Goal: Transaction & Acquisition: Purchase product/service

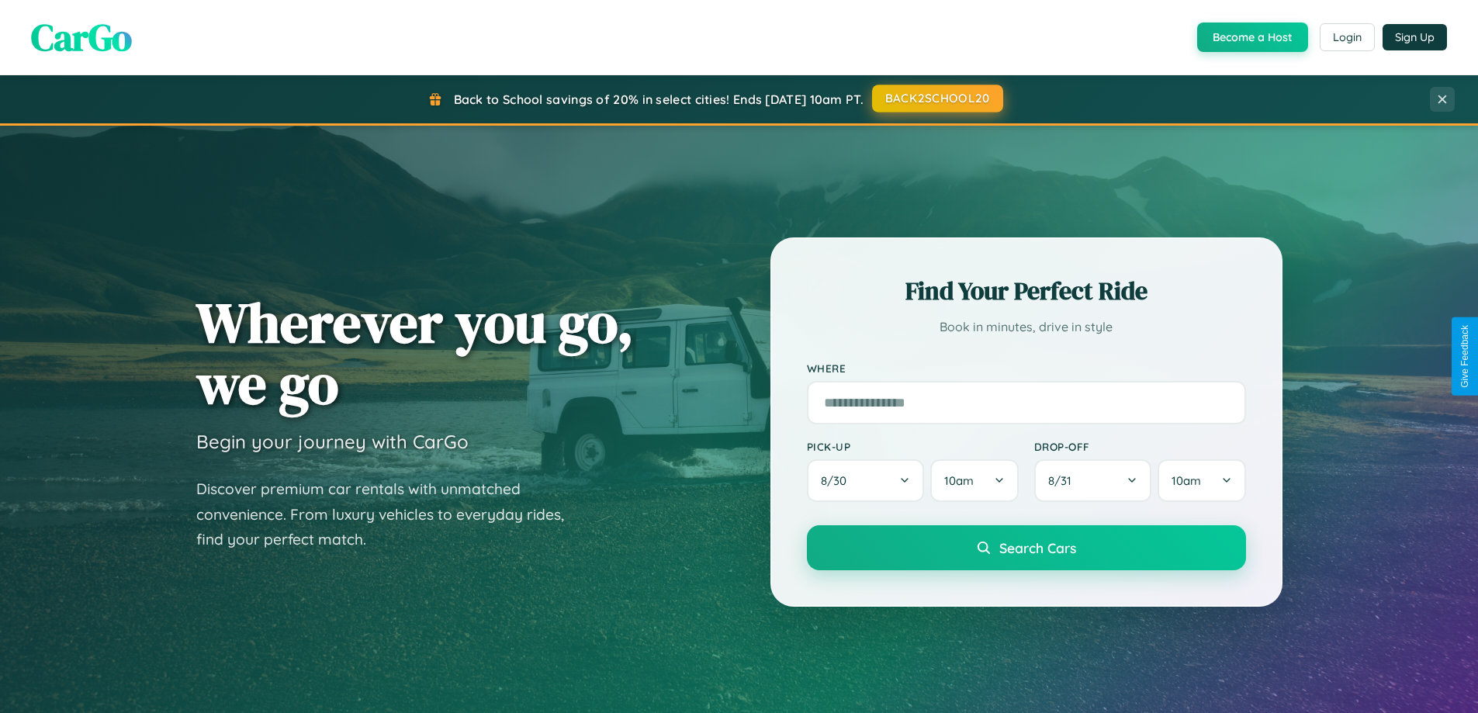
click at [936, 99] on button "BACK2SCHOOL20" at bounding box center [937, 99] width 131 height 28
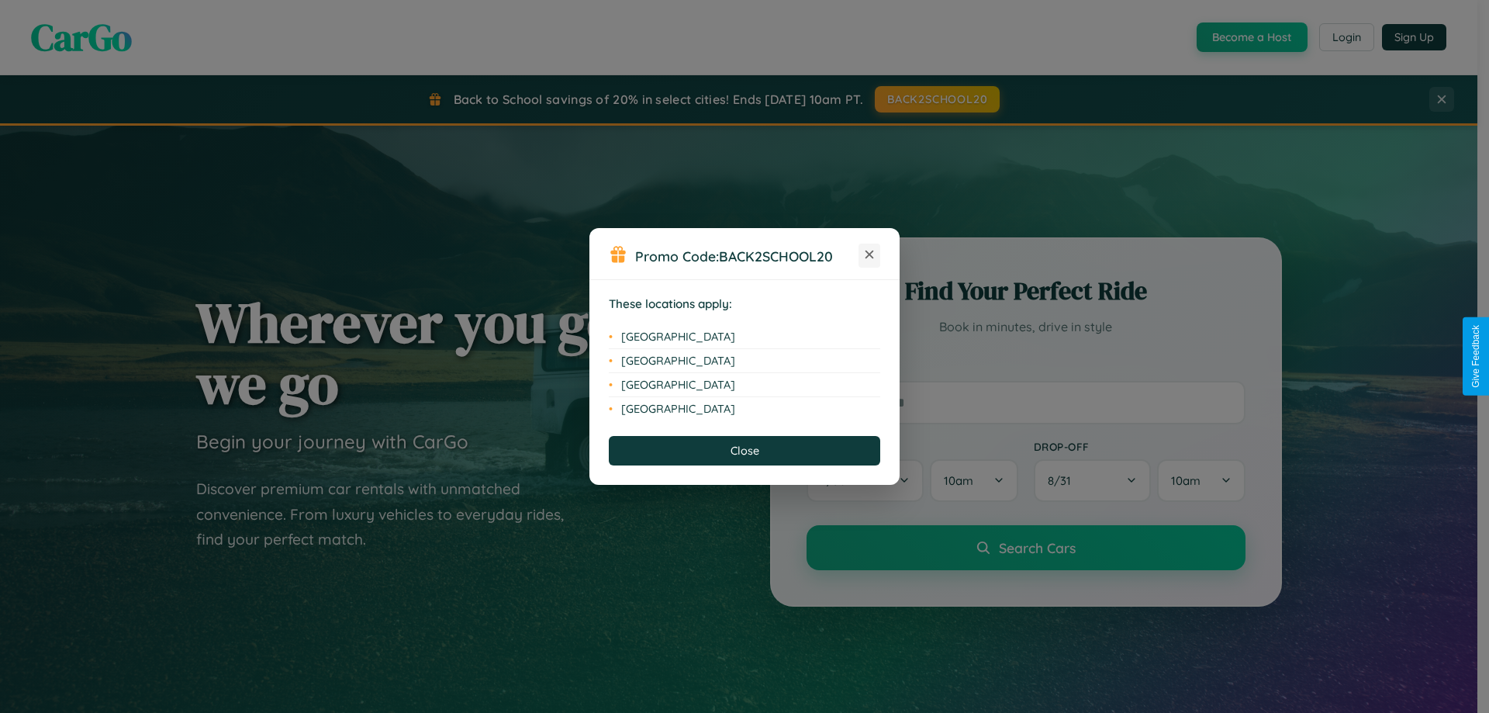
click at [870, 255] on icon at bounding box center [870, 255] width 9 height 9
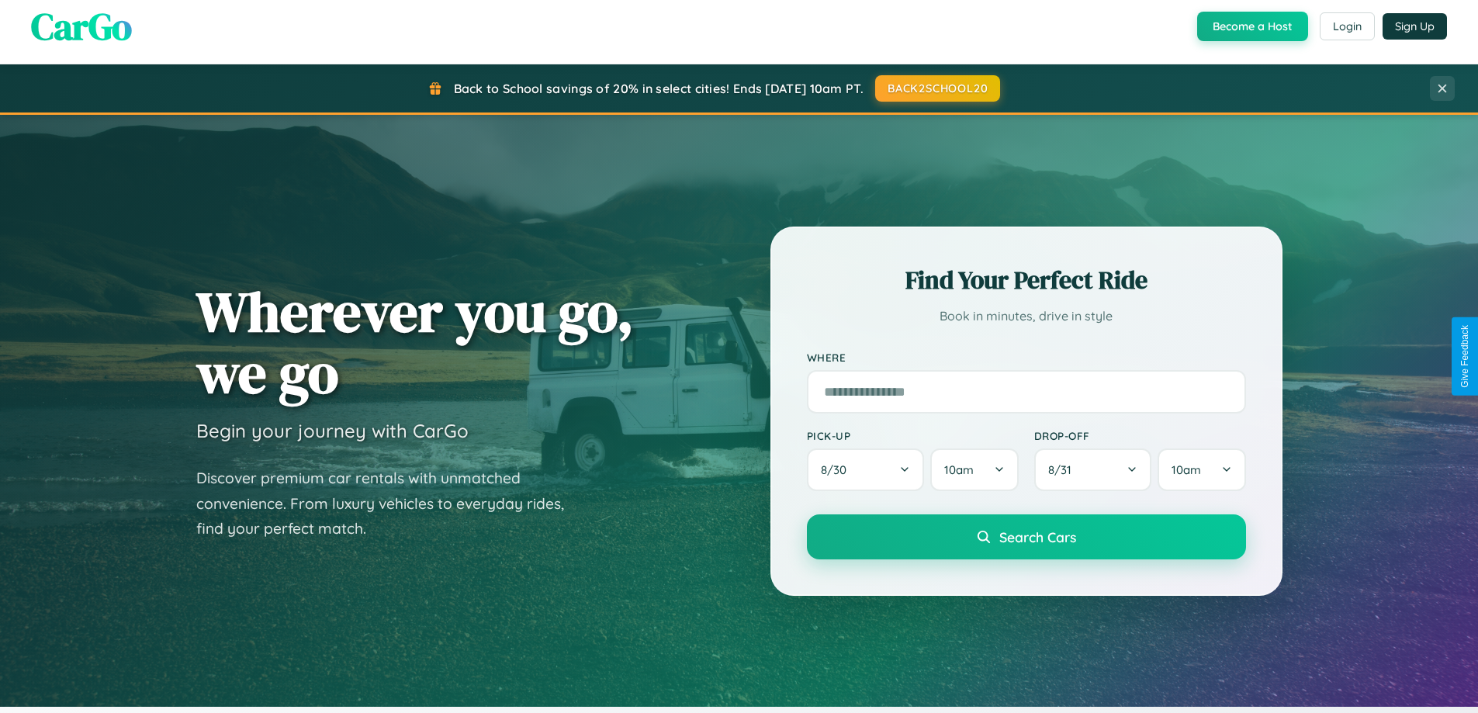
scroll to position [2492, 0]
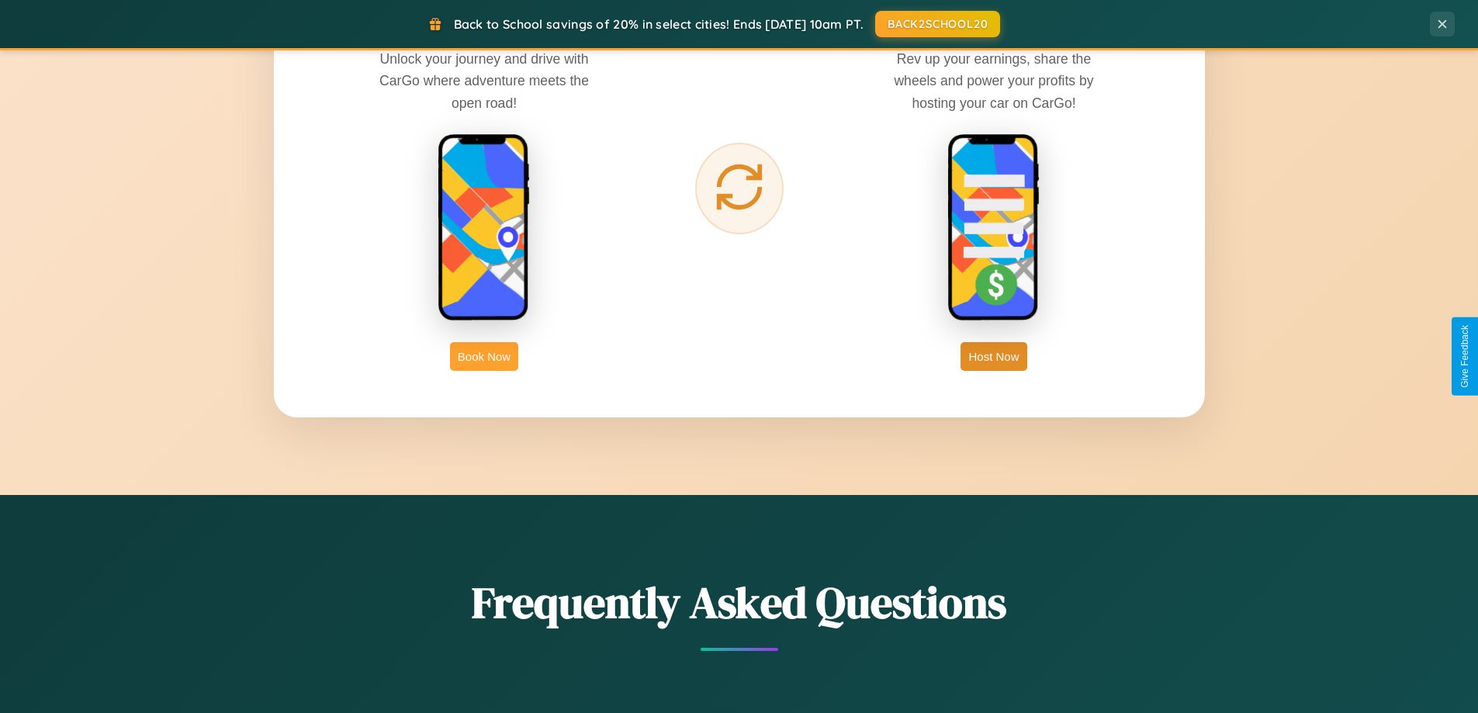
click at [484, 356] on button "Book Now" at bounding box center [484, 356] width 68 height 29
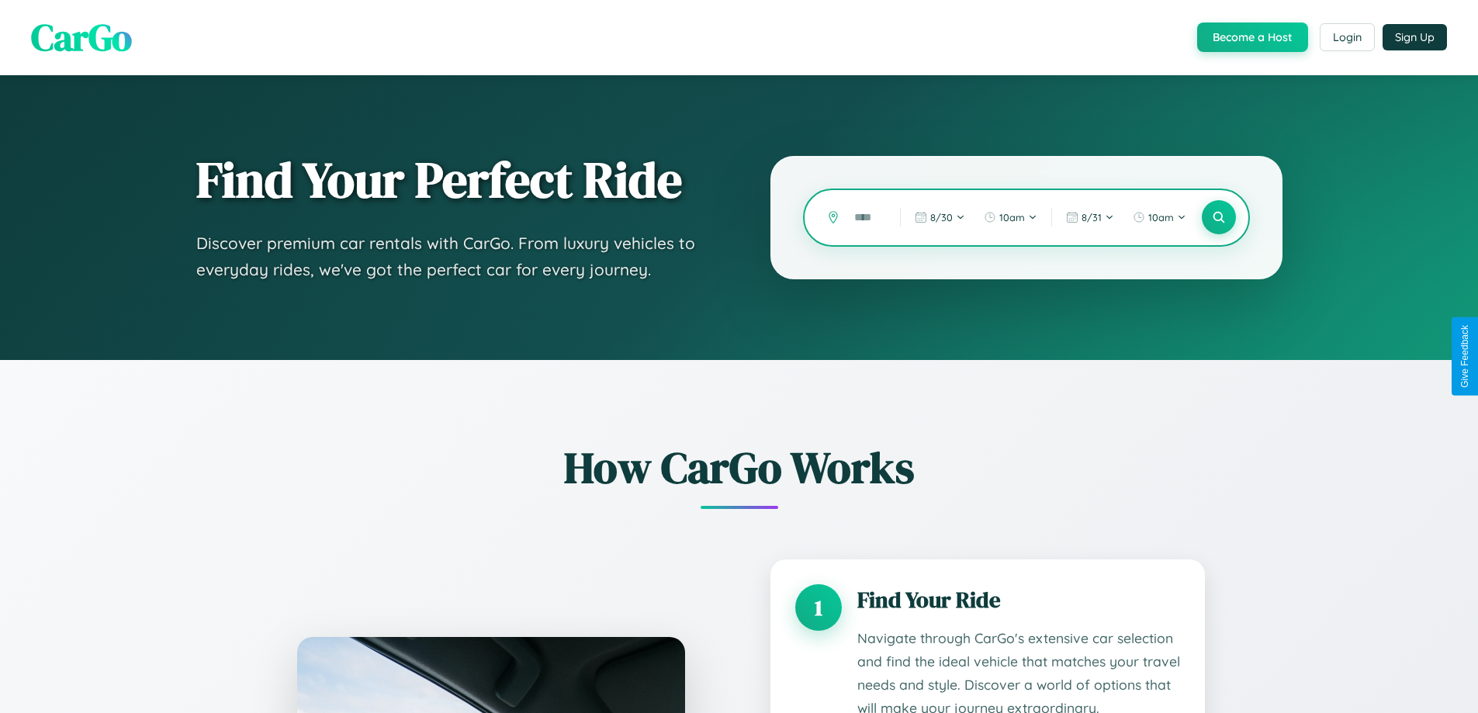
click at [866, 217] on input "text" at bounding box center [865, 217] width 38 height 27
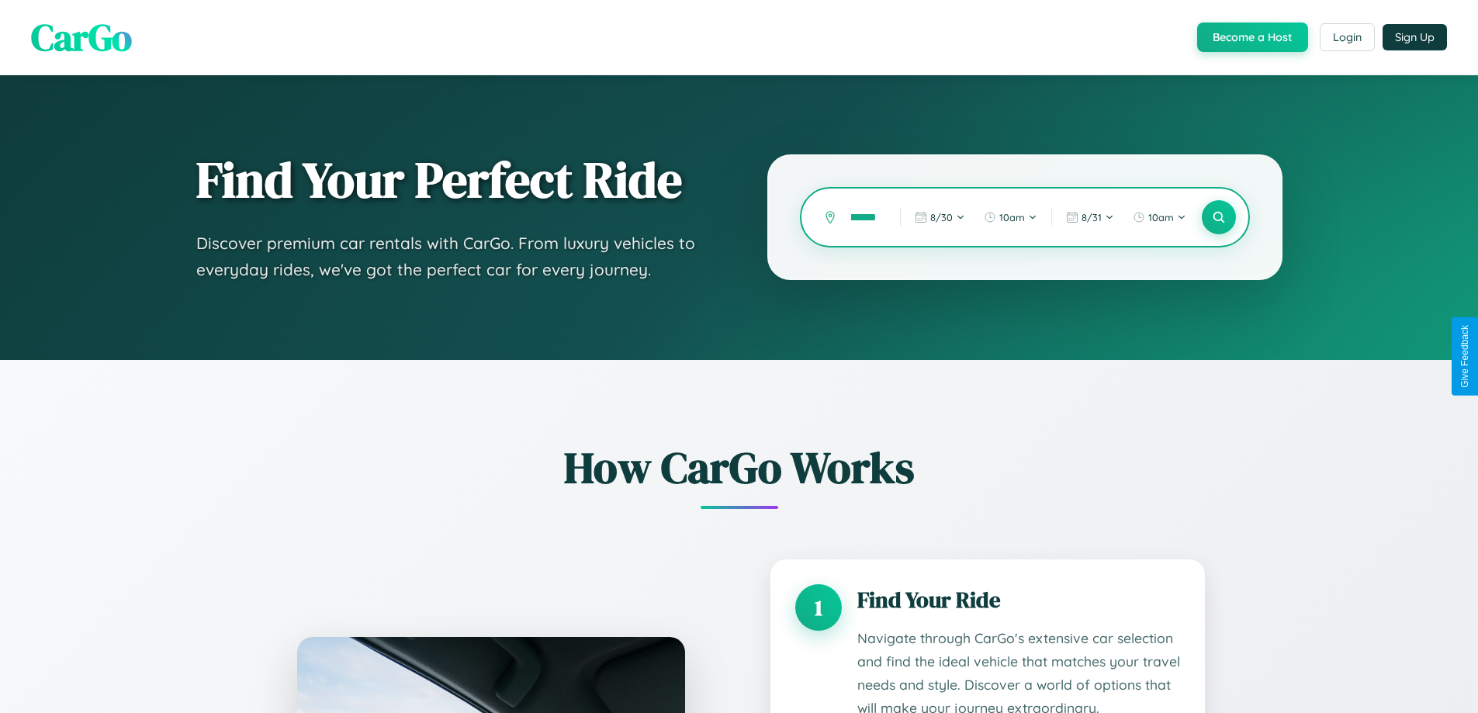
scroll to position [0, 12]
type input "******"
click at [1218, 217] on icon at bounding box center [1218, 217] width 15 height 15
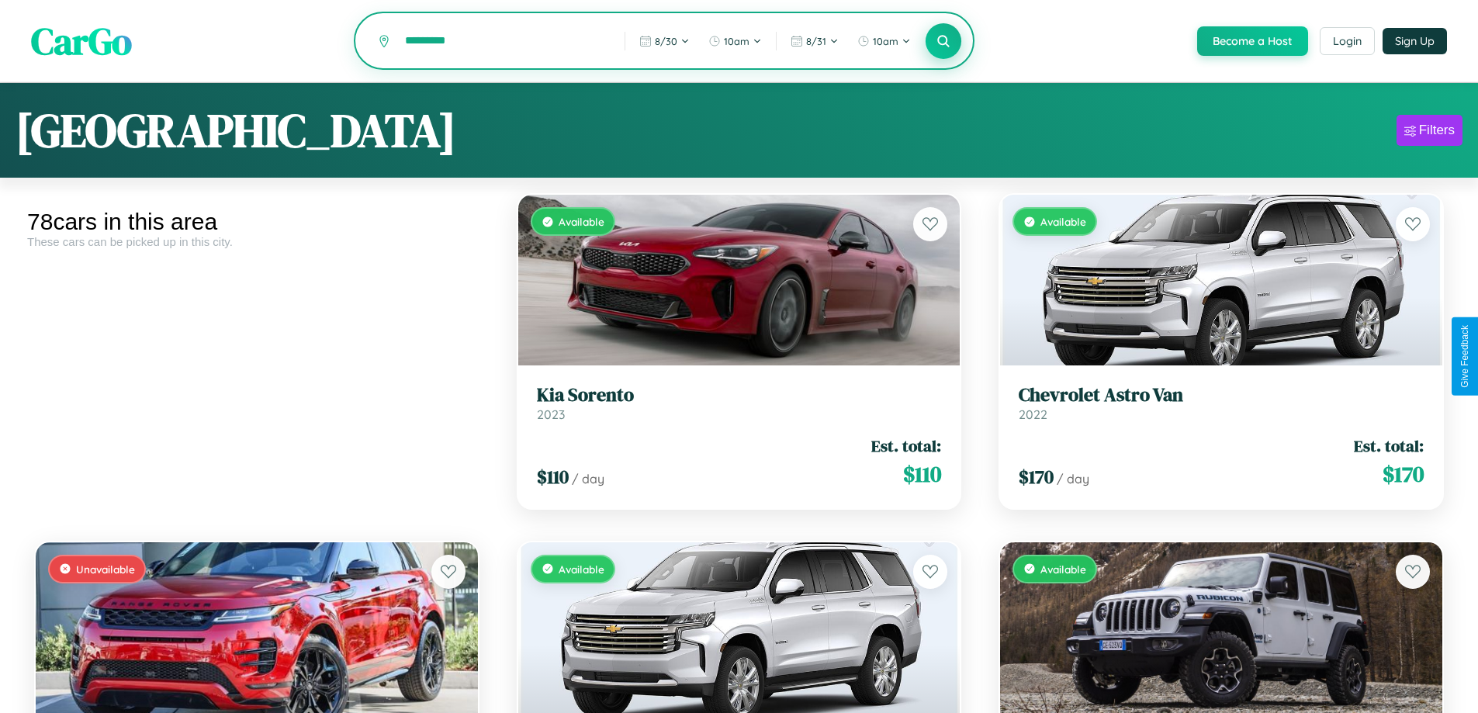
type input "*********"
click at [942, 42] on icon at bounding box center [943, 40] width 15 height 15
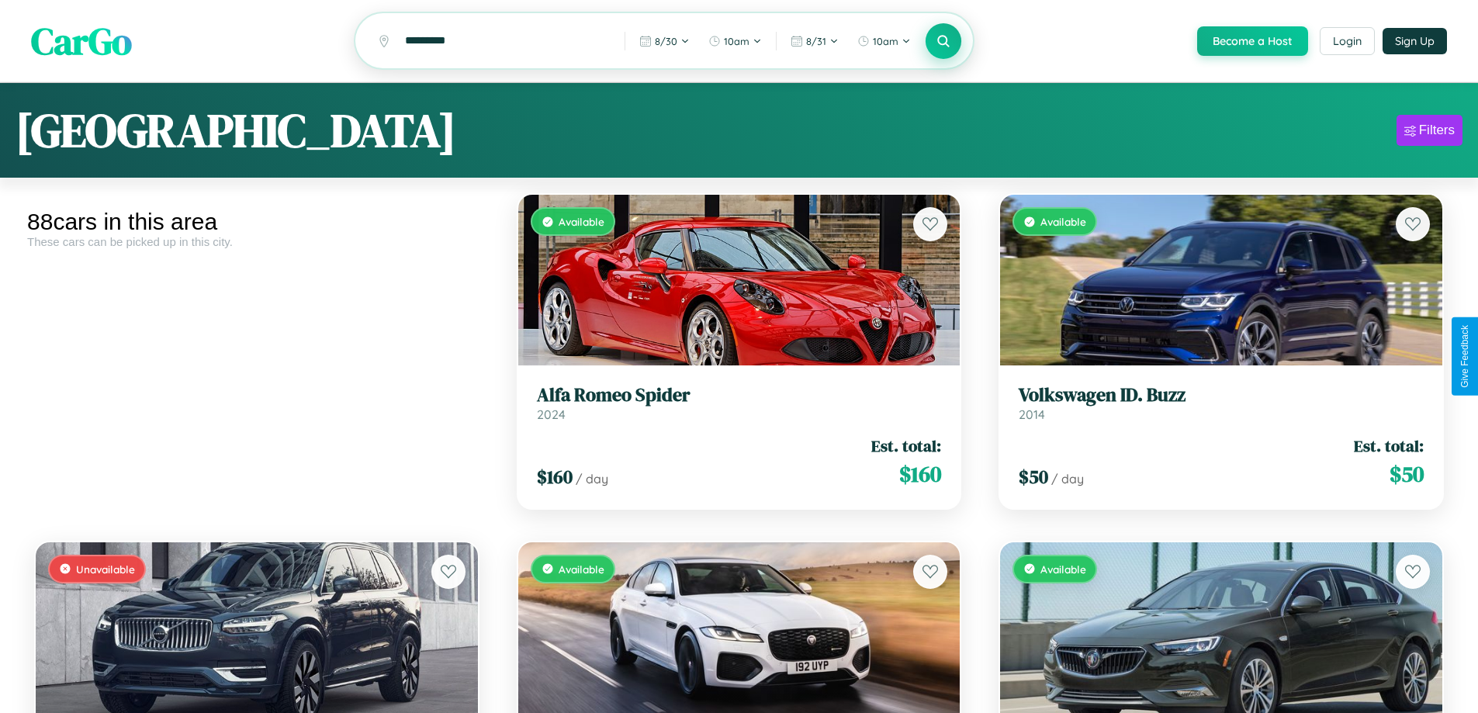
scroll to position [3055, 0]
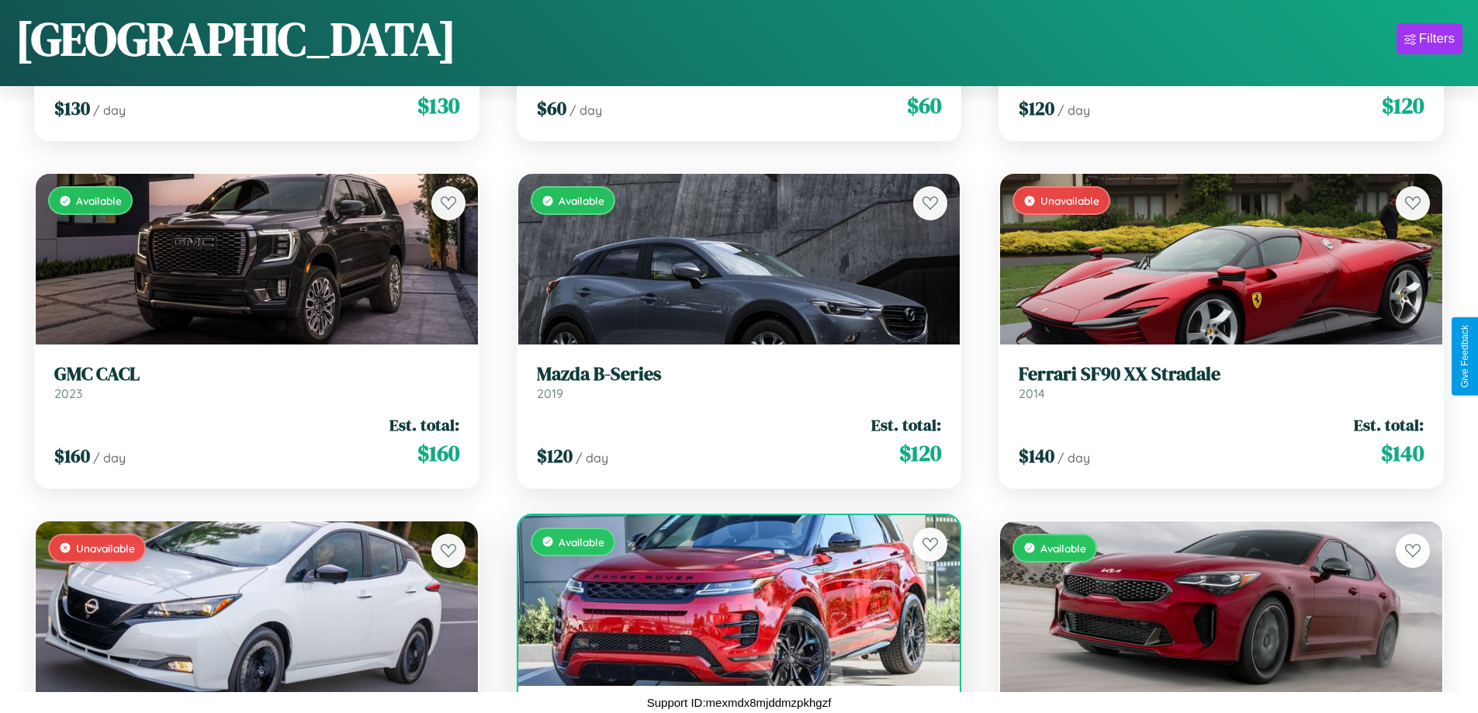
click at [732, 600] on div "Available" at bounding box center [739, 600] width 442 height 171
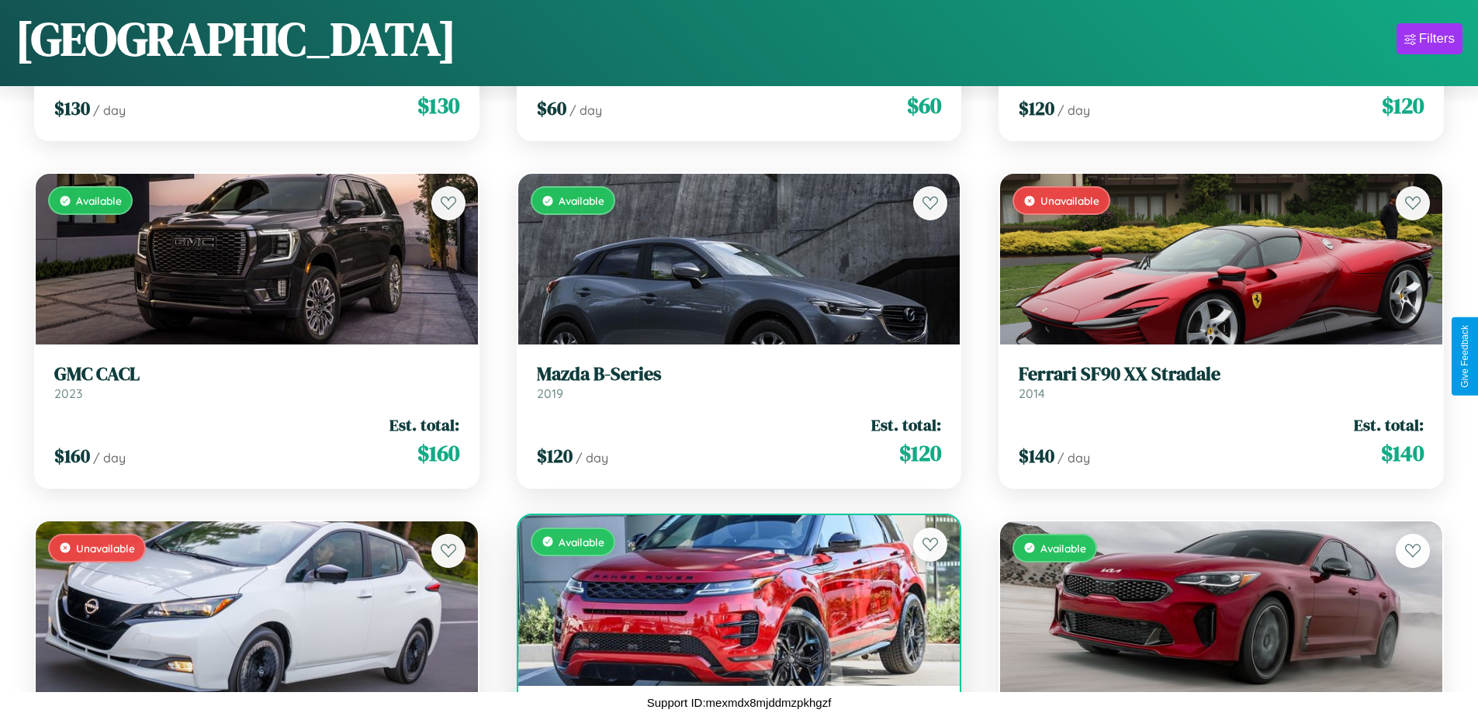
click at [732, 600] on div "Available" at bounding box center [739, 600] width 442 height 171
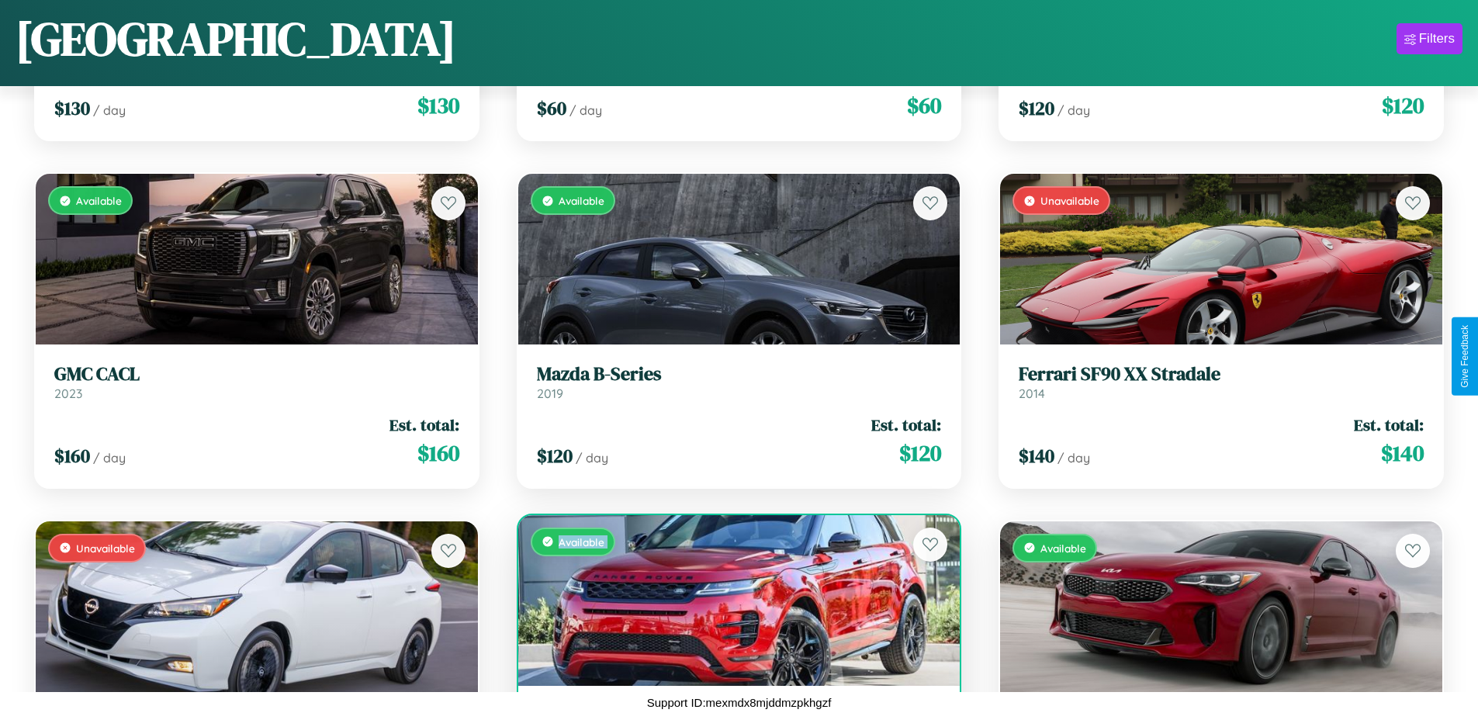
click at [732, 600] on div "Available" at bounding box center [739, 600] width 442 height 171
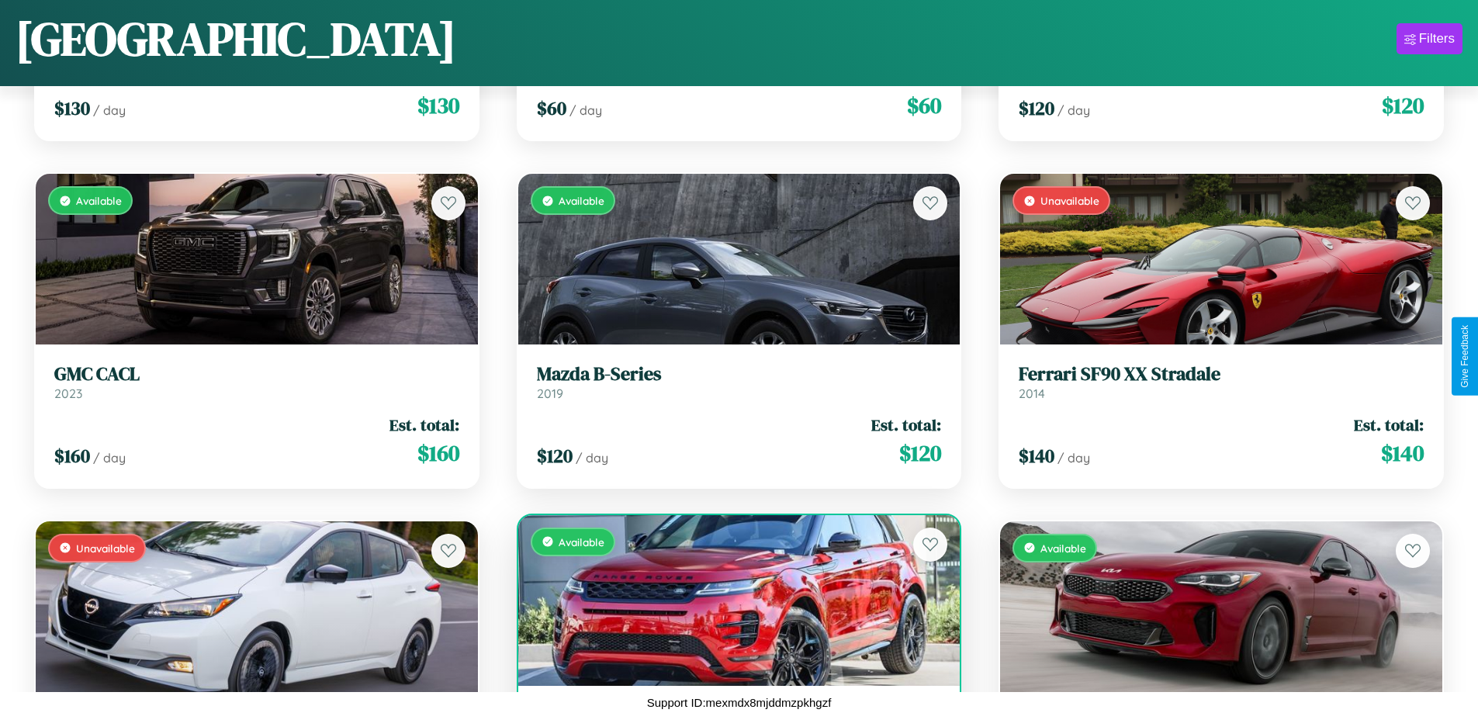
click at [732, 600] on div "Available" at bounding box center [739, 600] width 442 height 171
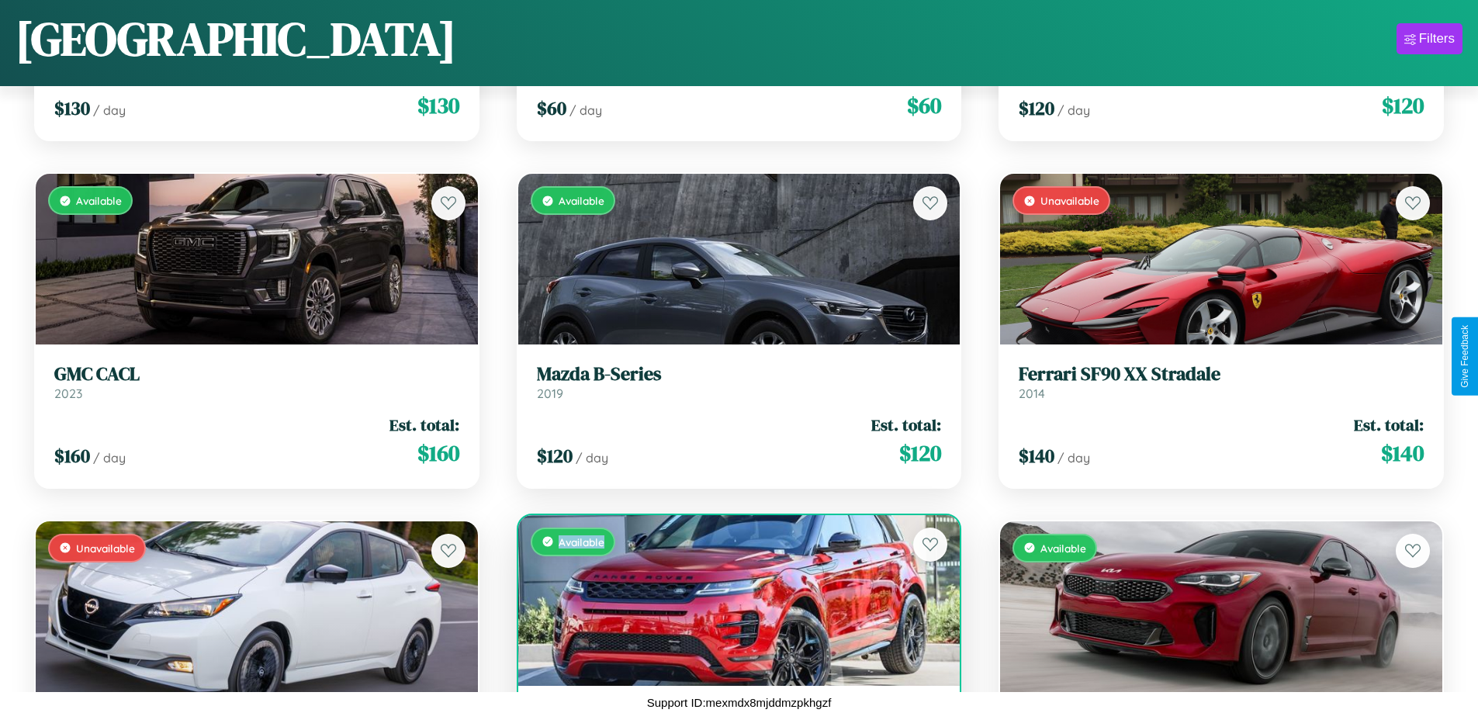
click at [732, 600] on div "Available" at bounding box center [739, 600] width 442 height 171
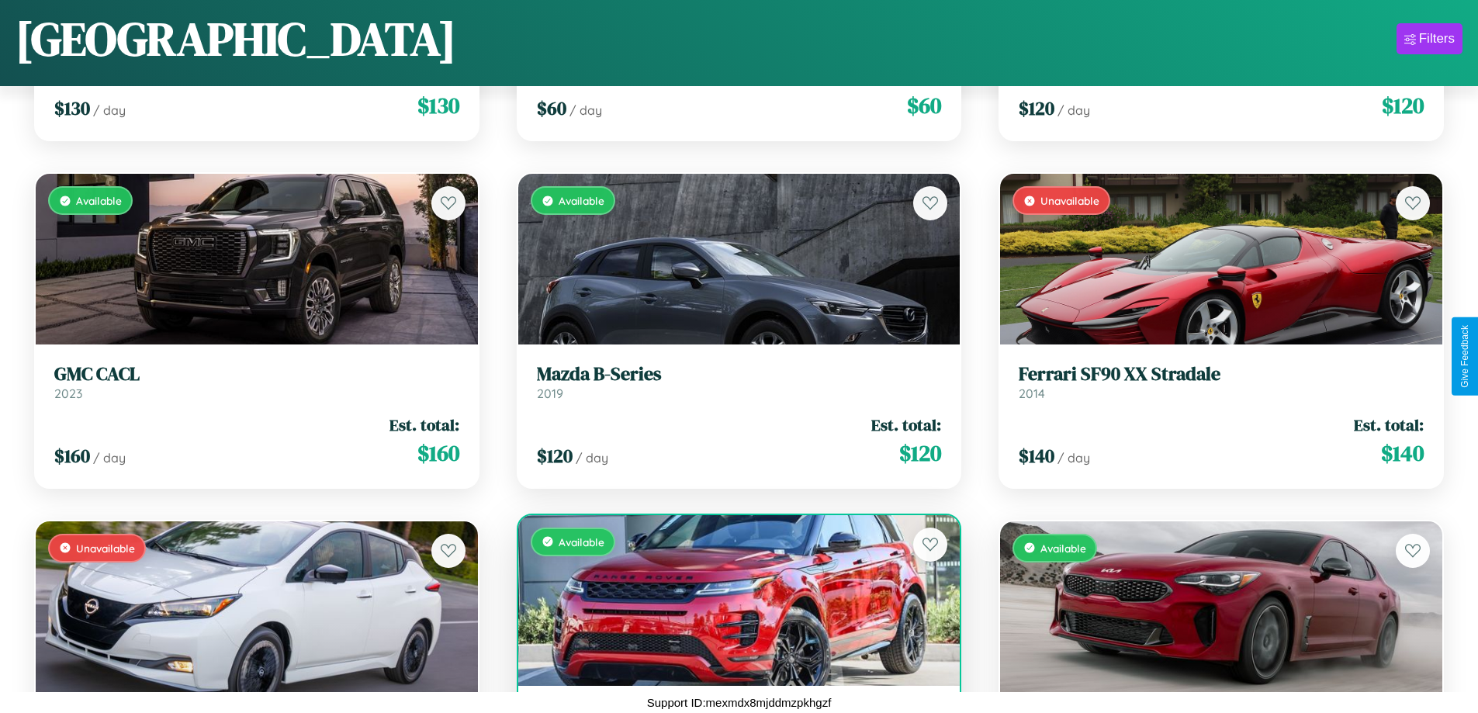
scroll to position [3106, 0]
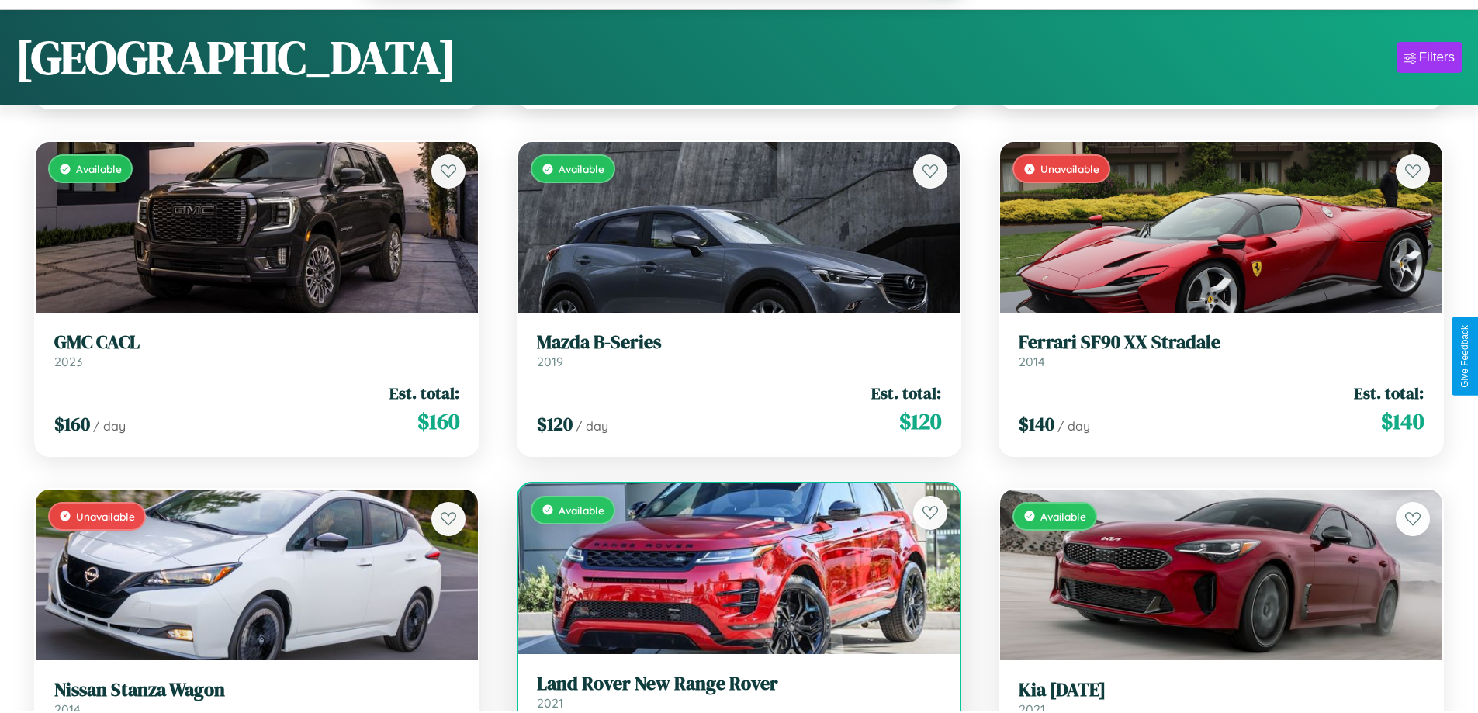
click at [732, 693] on h3 "Land Rover New Range Rover" at bounding box center [739, 683] width 405 height 22
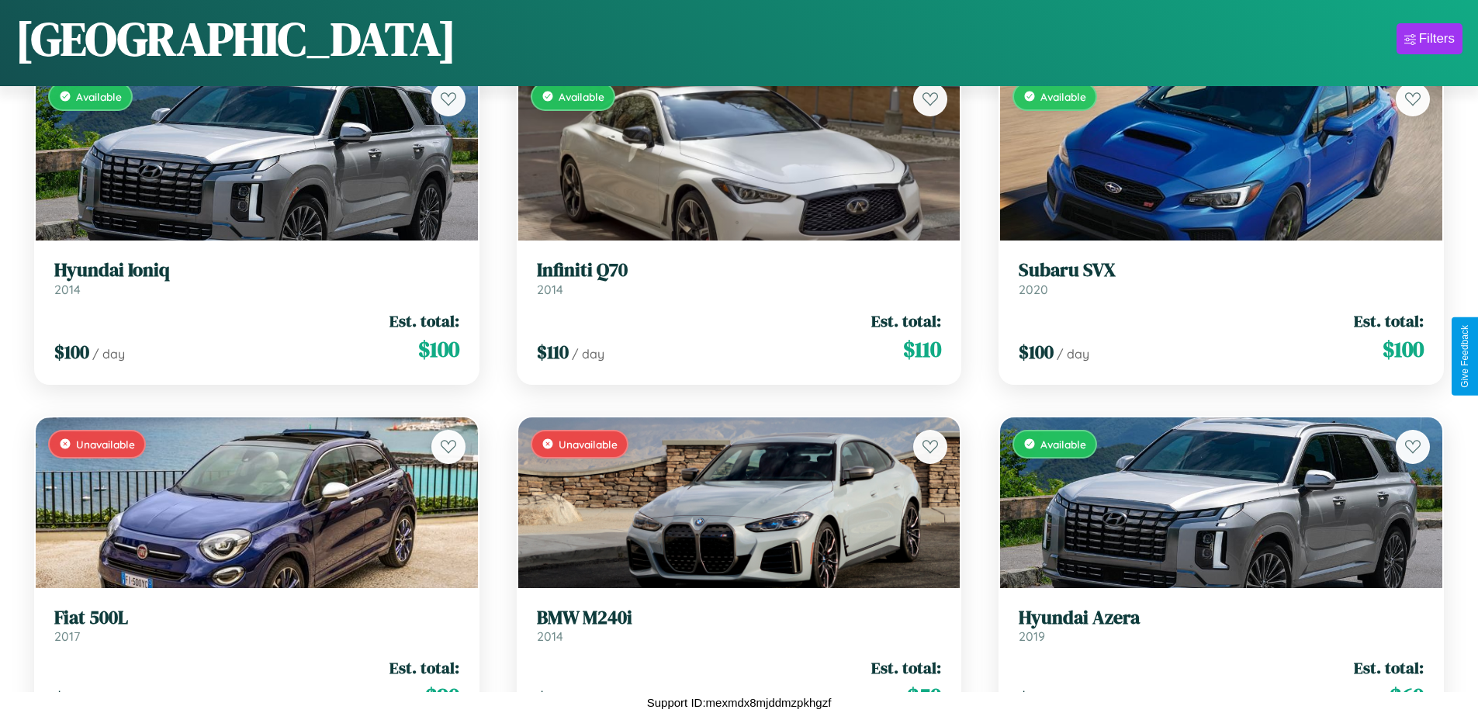
scroll to position [4039, 0]
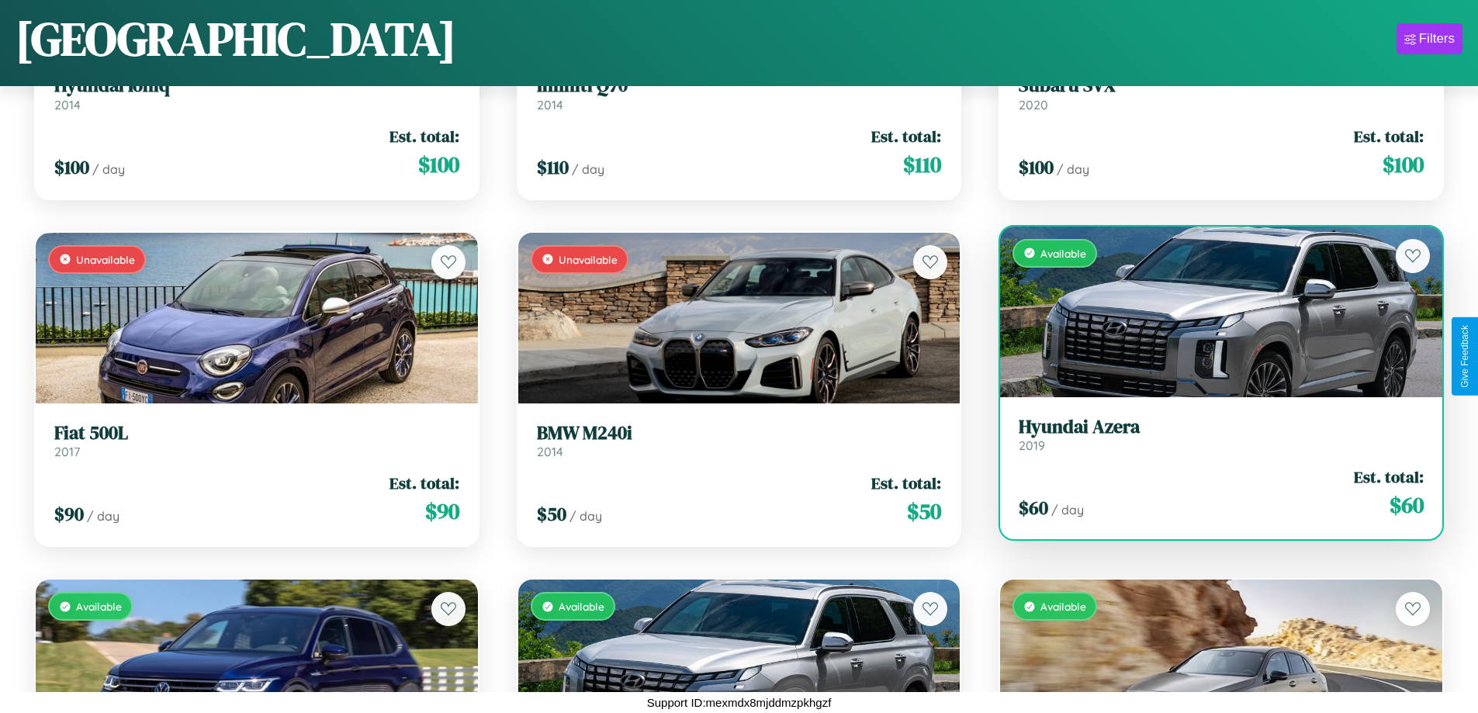
click at [1211, 438] on link "Hyundai Azera 2019" at bounding box center [1220, 435] width 405 height 38
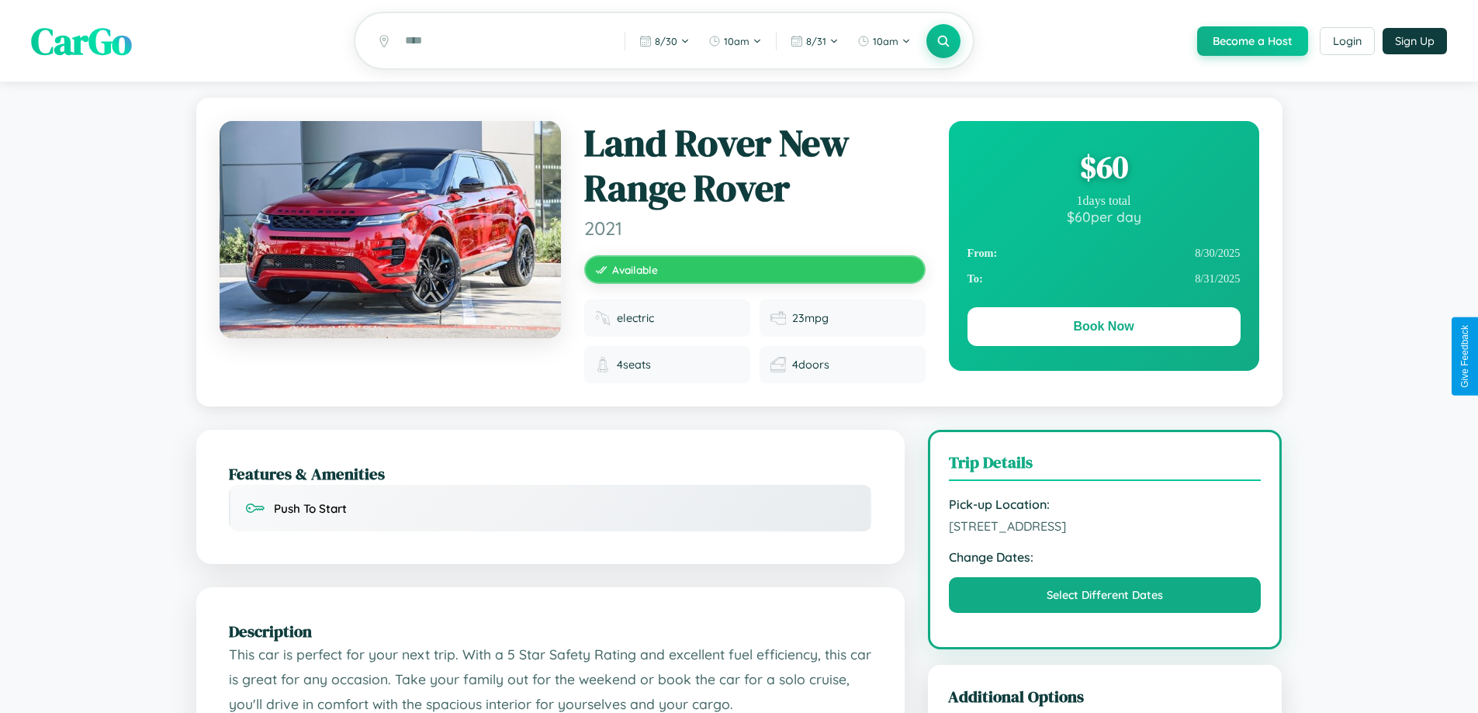
scroll to position [172, 0]
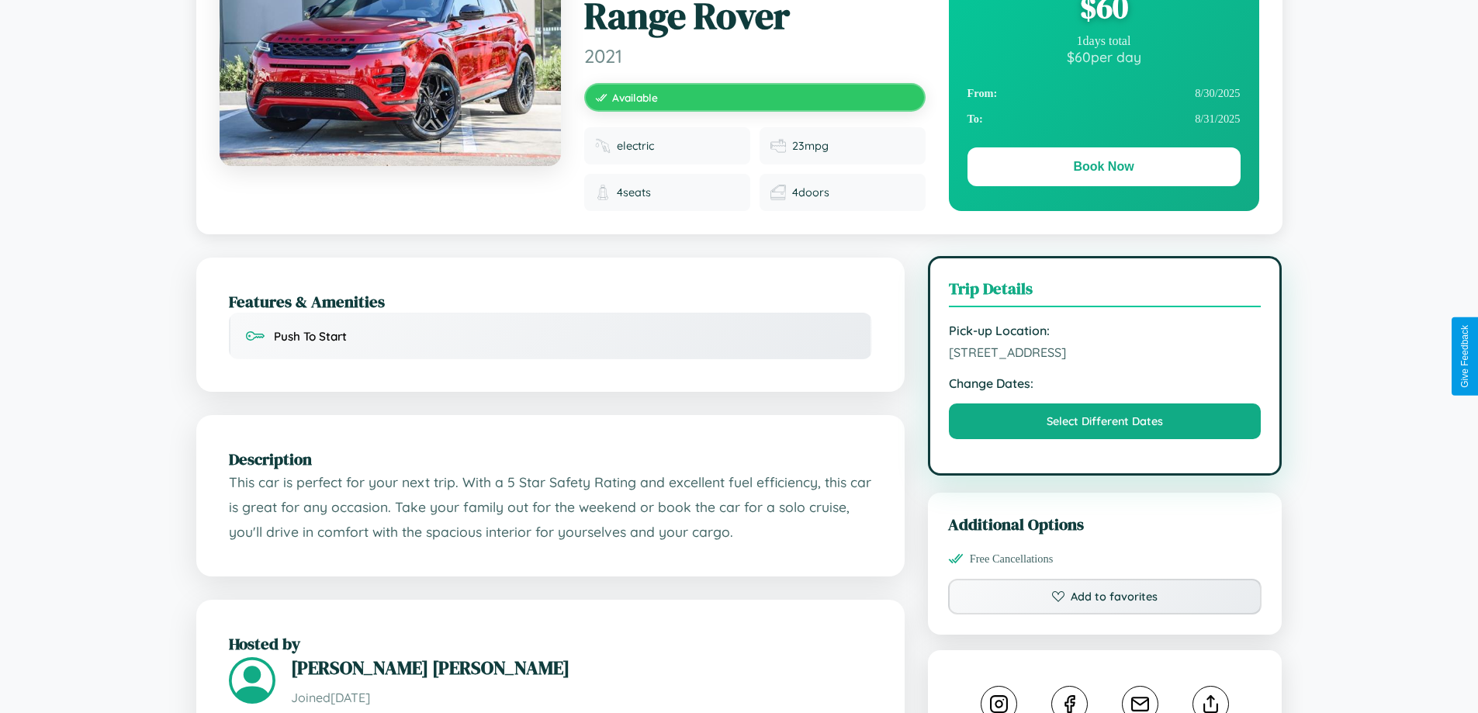
click at [1105, 354] on span "3148 Fourth Street Stockholm 83637 Sweden" at bounding box center [1105, 352] width 313 height 16
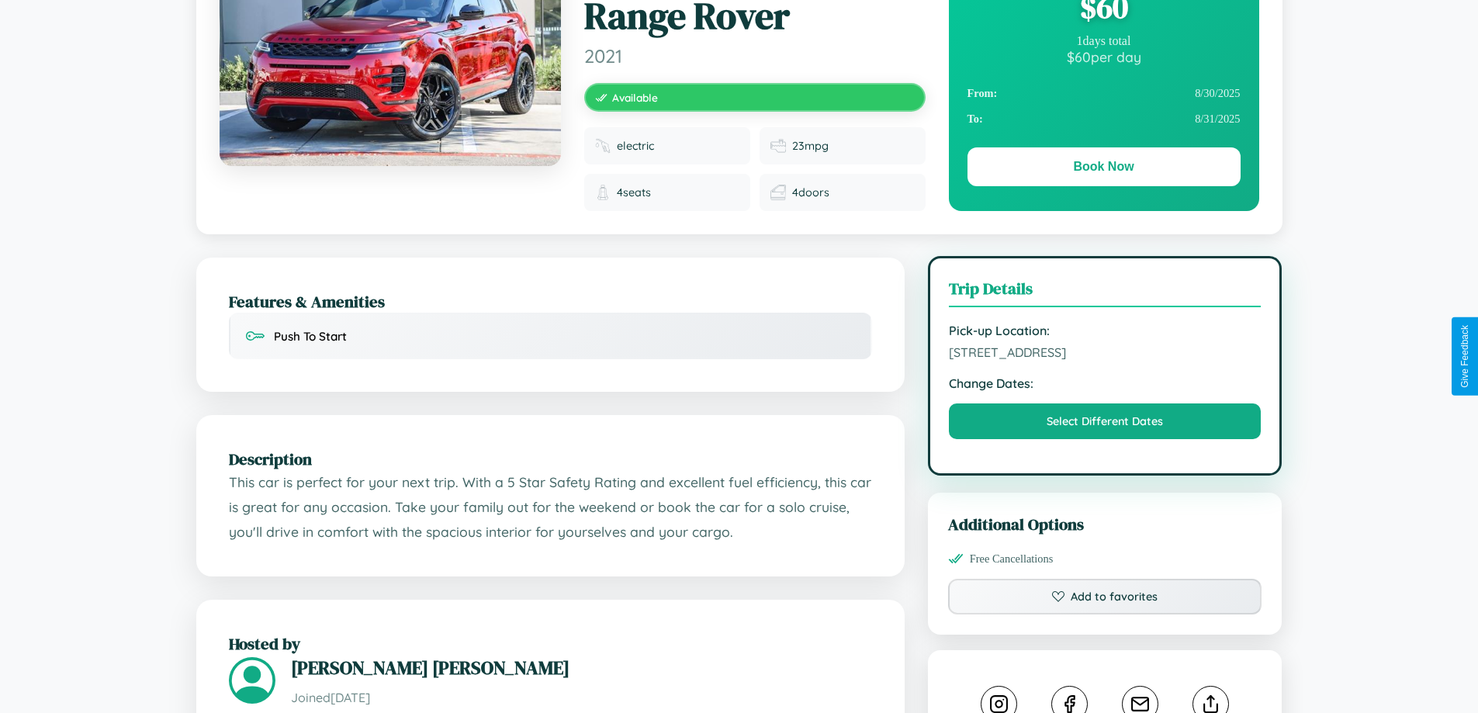
click at [1105, 354] on span "3148 Fourth Street Stockholm 83637 Sweden" at bounding box center [1105, 352] width 313 height 16
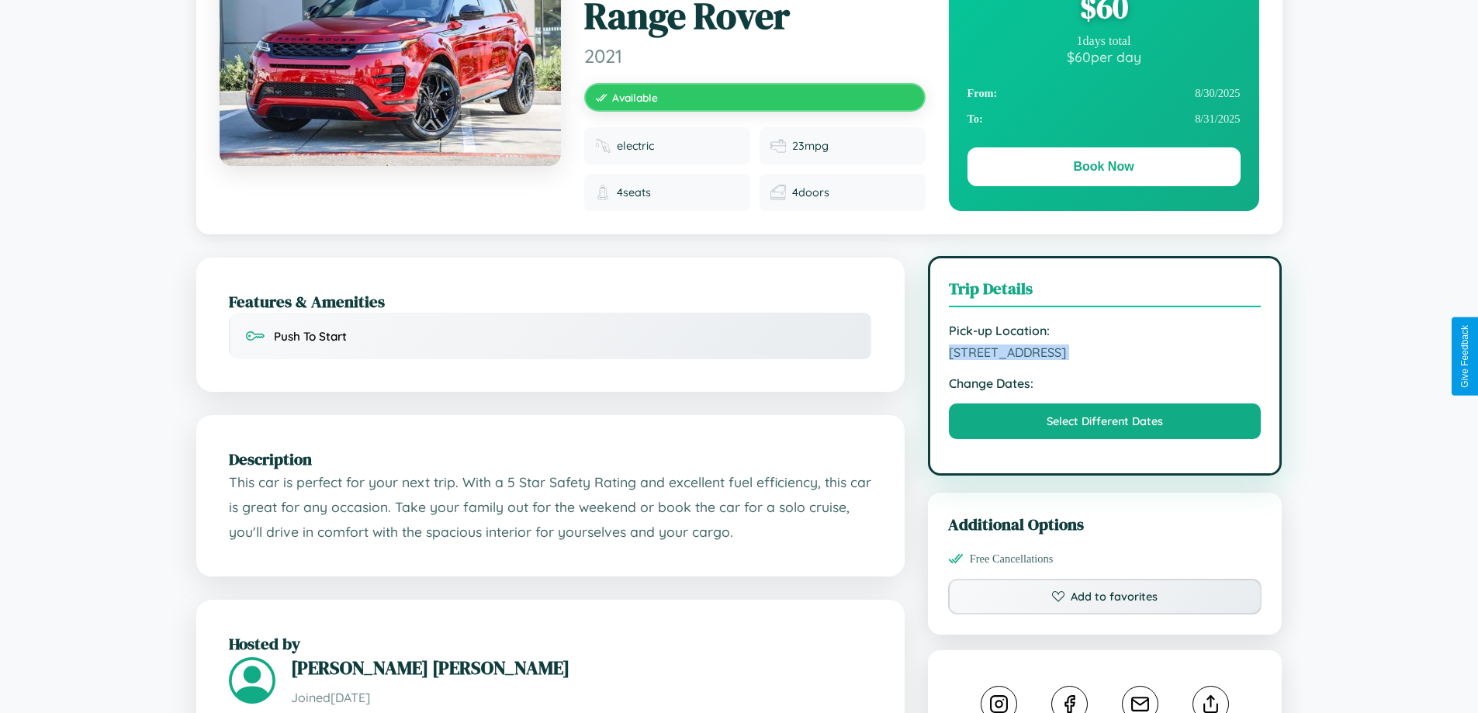
click at [1105, 354] on span "3148 Fourth Street Stockholm 83637 Sweden" at bounding box center [1105, 352] width 313 height 16
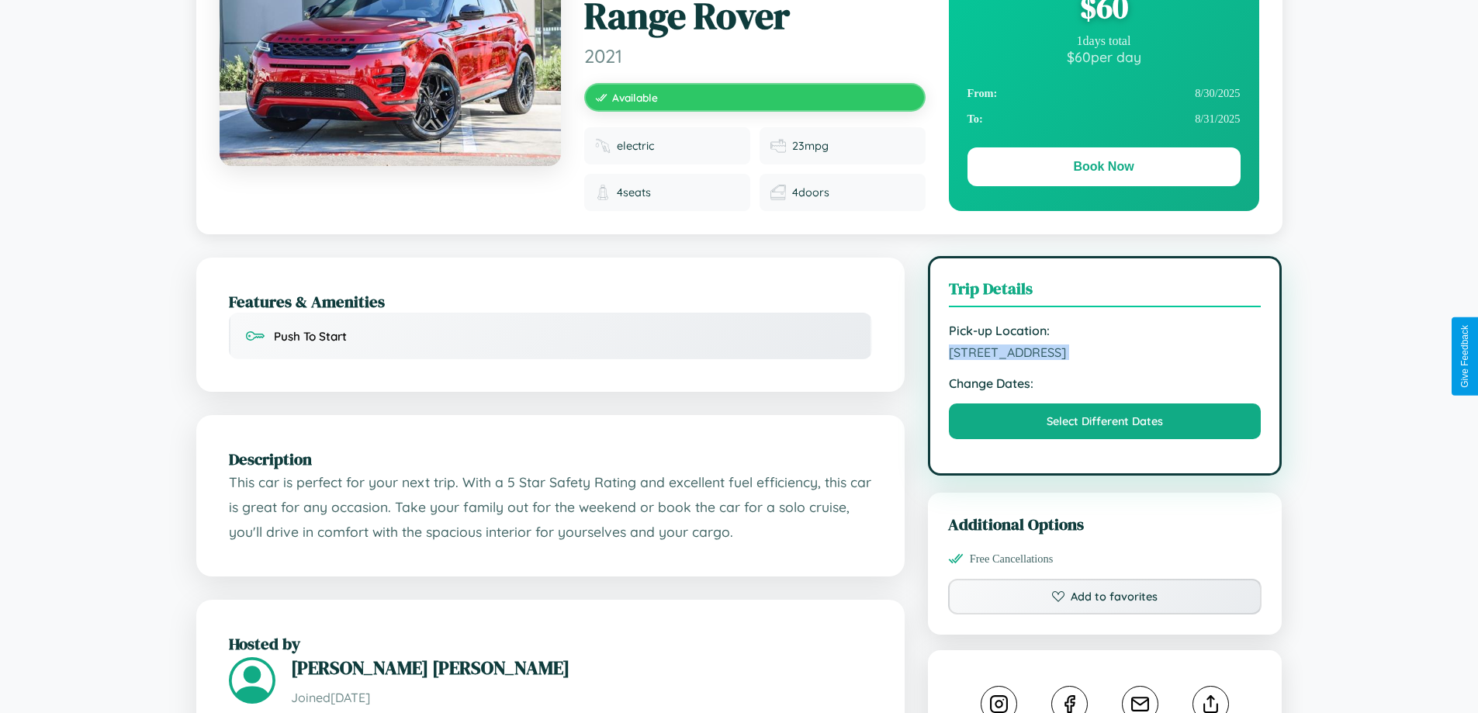
click at [1105, 354] on span "3148 Fourth Street Stockholm 83637 Sweden" at bounding box center [1105, 352] width 313 height 16
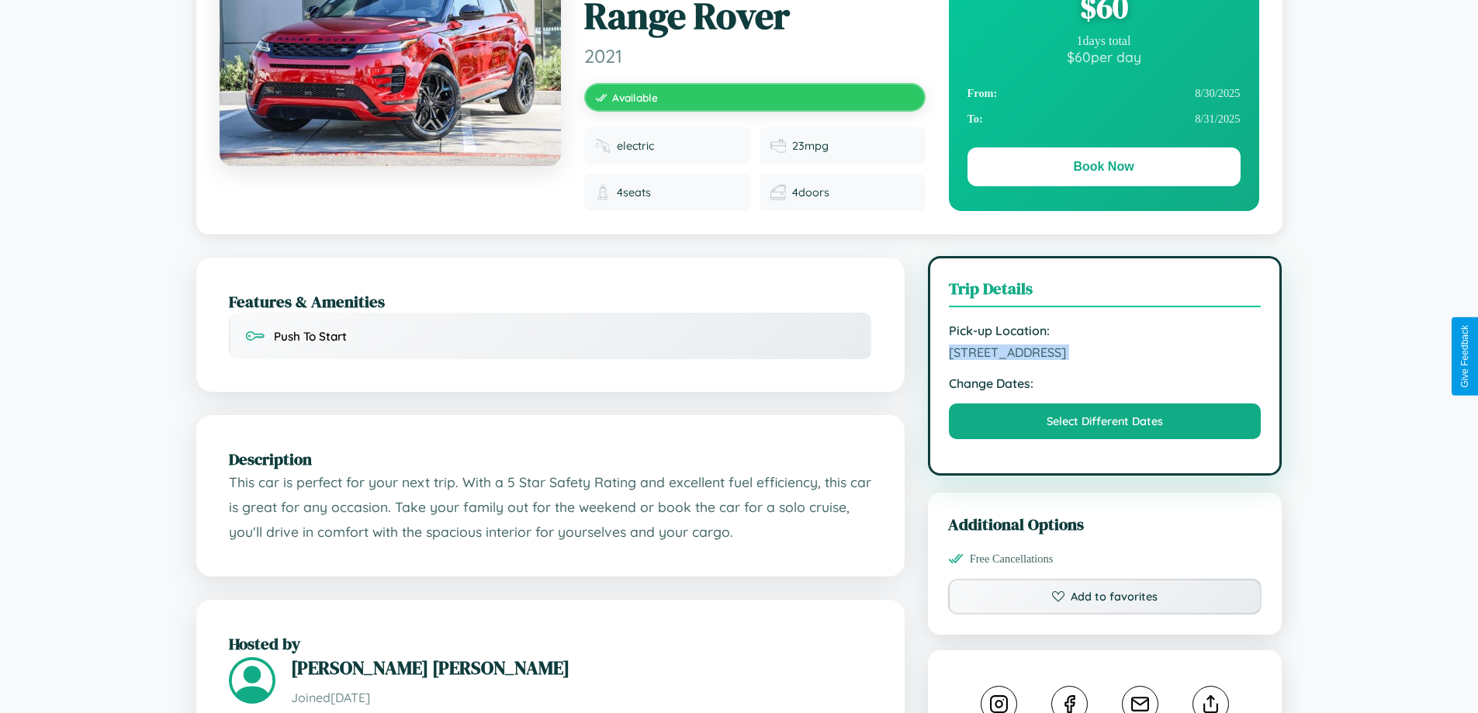
click at [1105, 354] on span "3148 Fourth Street Stockholm 83637 Sweden" at bounding box center [1105, 352] width 313 height 16
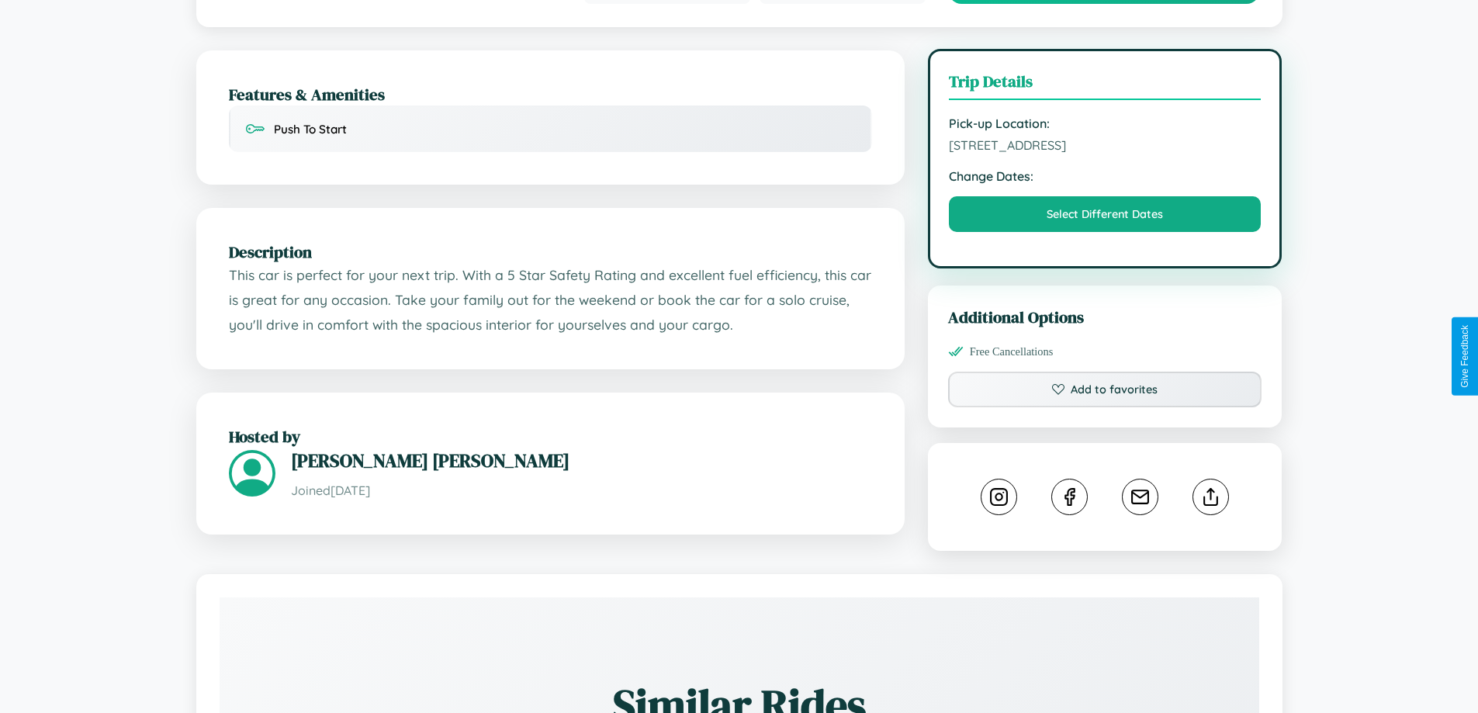
scroll to position [415, 0]
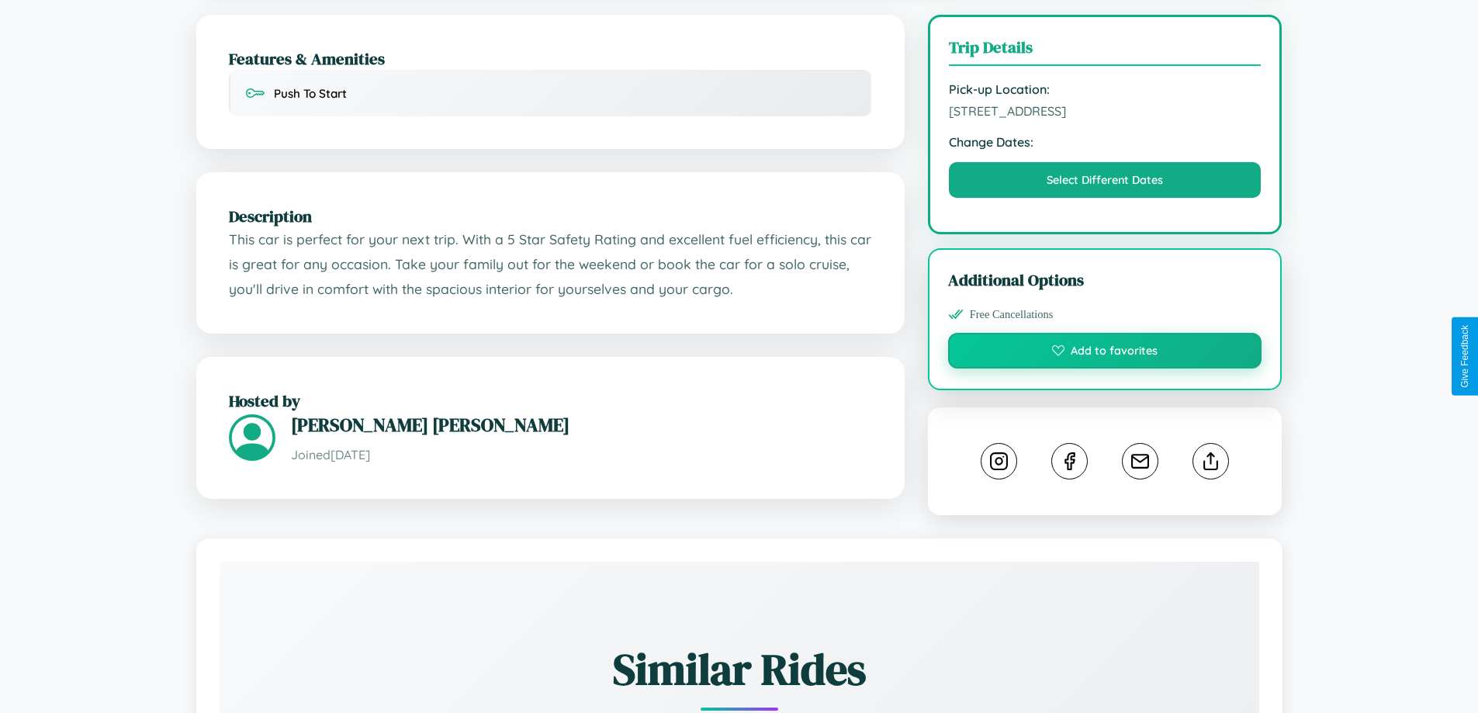
click at [1105, 353] on button "Add to favorites" at bounding box center [1105, 351] width 314 height 36
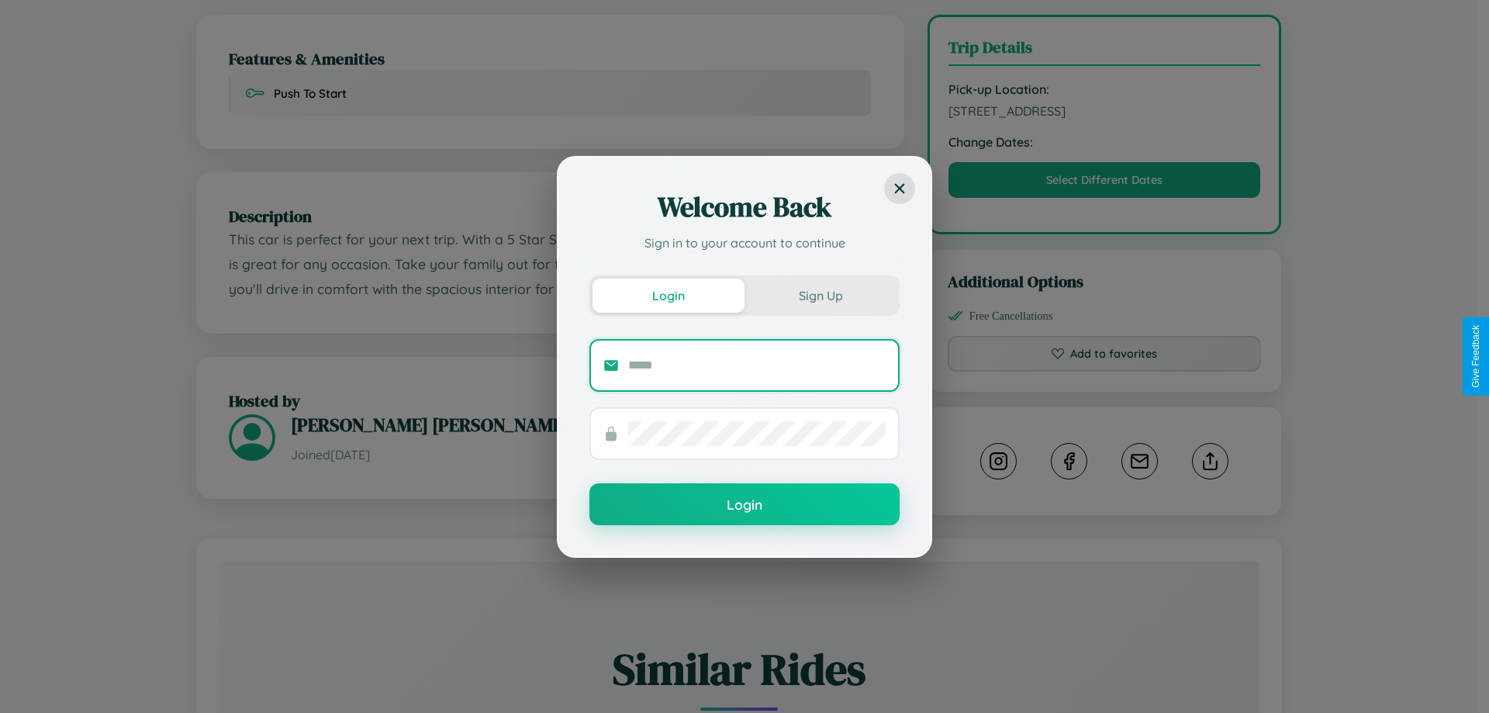
click at [757, 365] on input "text" at bounding box center [757, 365] width 258 height 25
type input "**********"
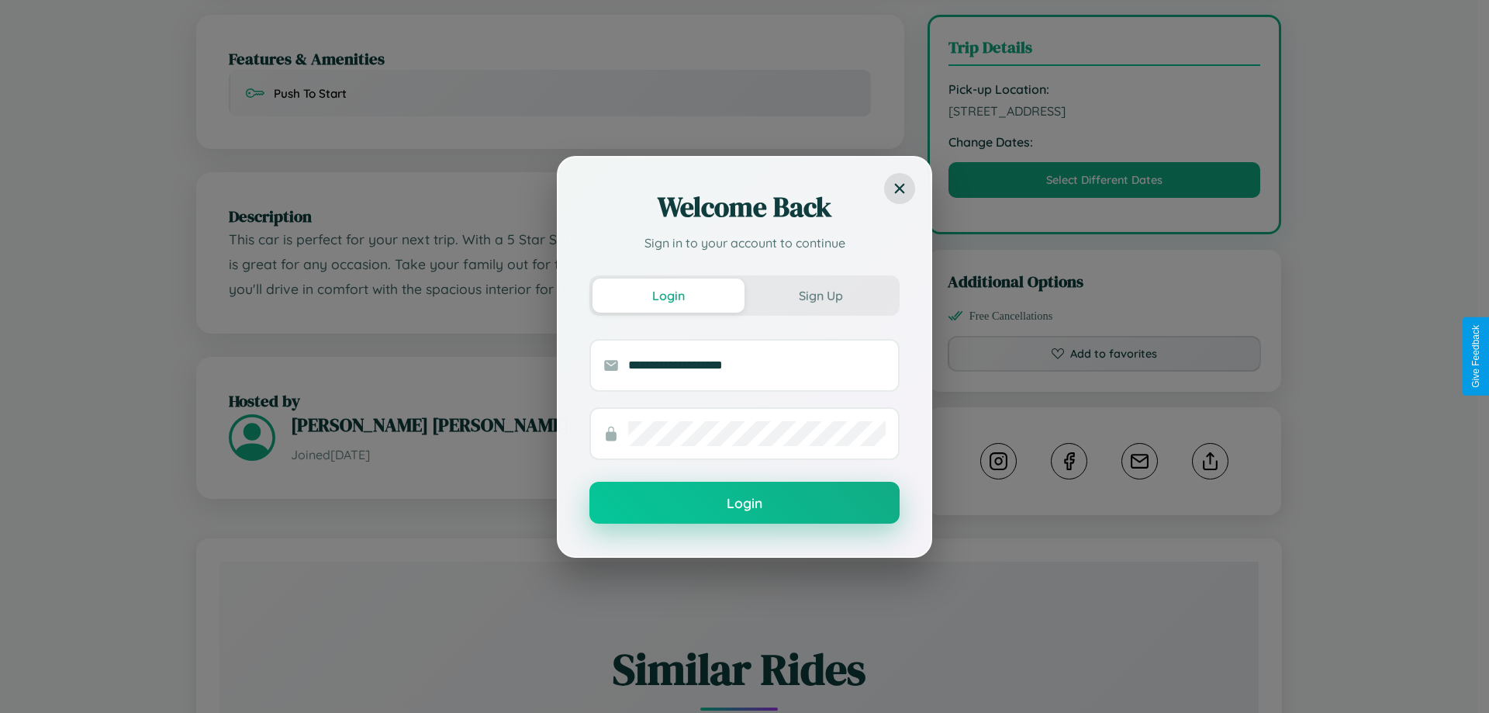
click at [745, 503] on button "Login" at bounding box center [744, 503] width 310 height 42
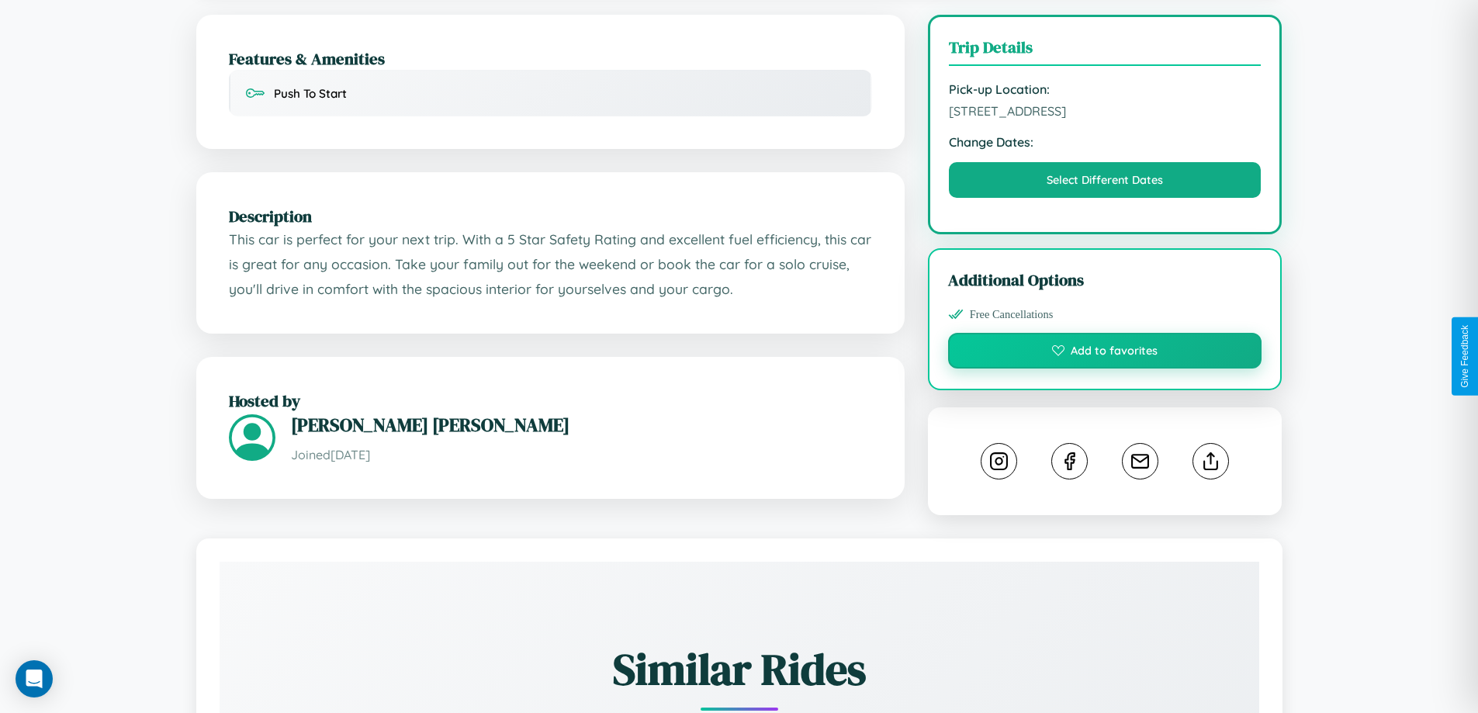
click at [1105, 355] on button "Add to favorites" at bounding box center [1105, 351] width 314 height 36
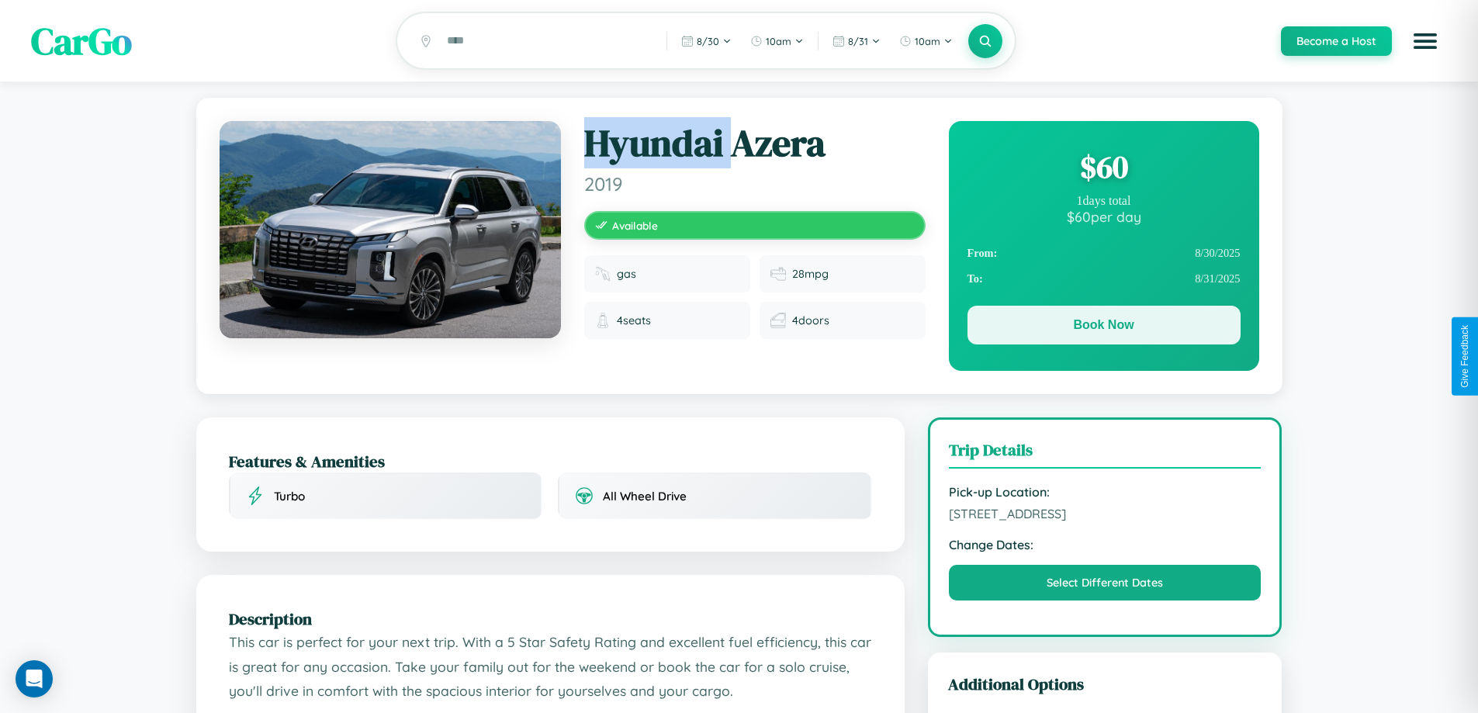
click at [1103, 327] on button "Book Now" at bounding box center [1103, 325] width 273 height 39
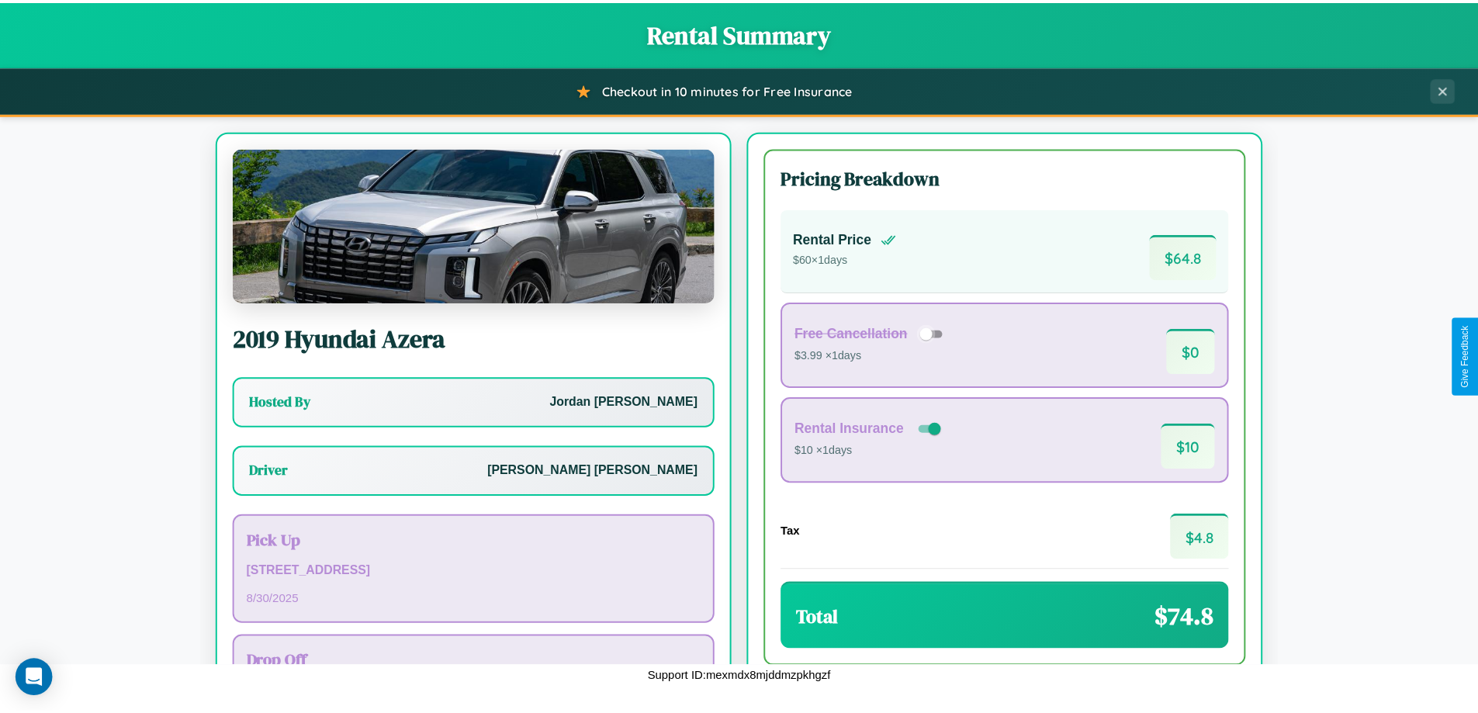
scroll to position [112, 0]
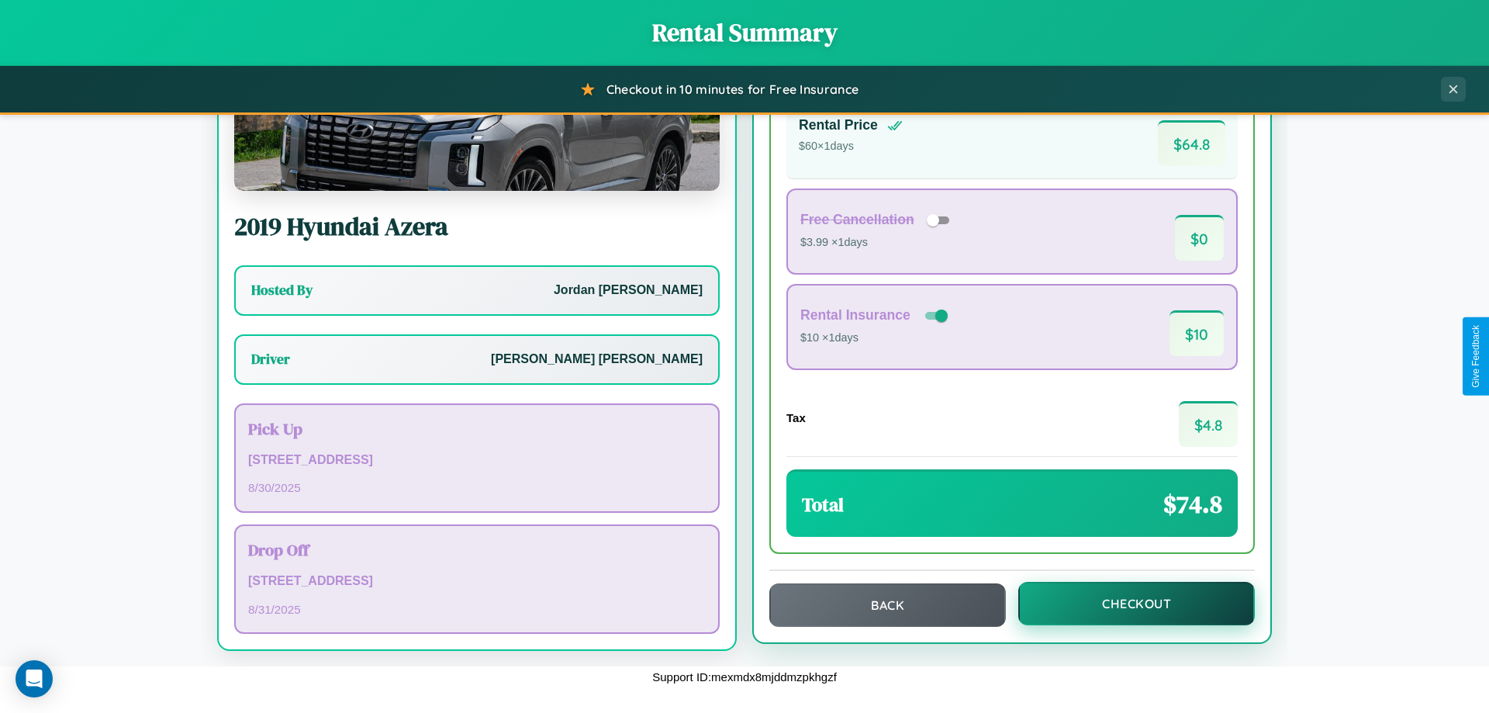
click at [1126, 603] on button "Checkout" at bounding box center [1136, 603] width 237 height 43
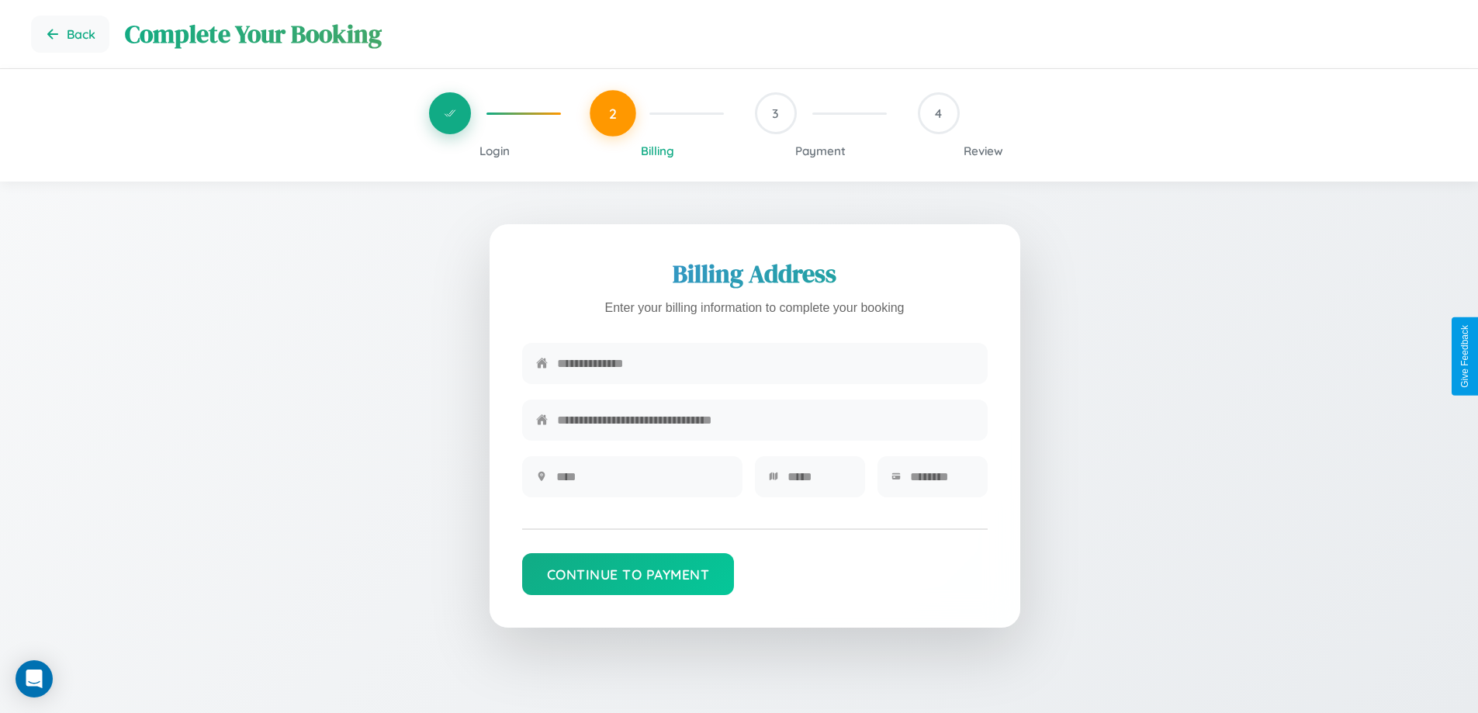
click at [765, 364] on input "text" at bounding box center [765, 363] width 417 height 38
type input "**********"
click at [641, 482] on input "text" at bounding box center [642, 477] width 172 height 38
type input "********"
click at [818, 482] on input "text" at bounding box center [819, 477] width 64 height 38
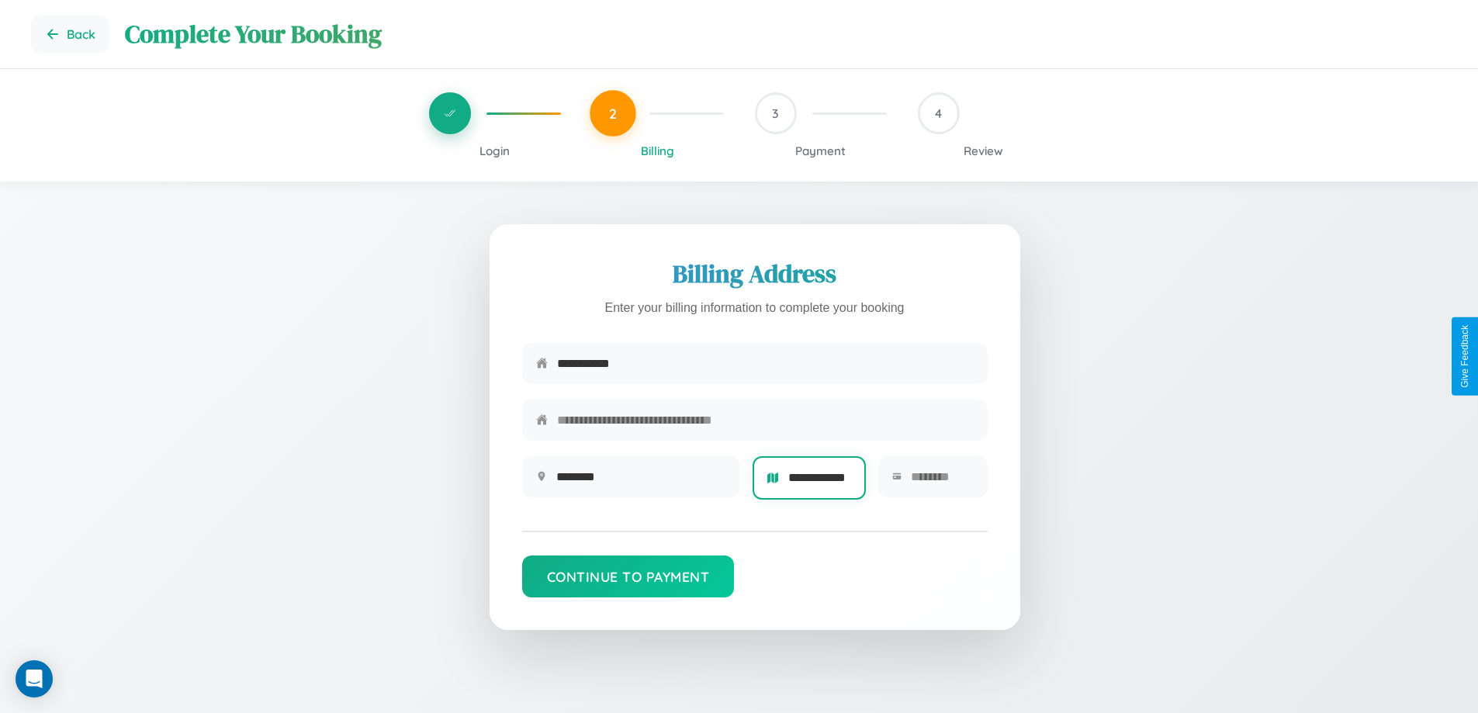
scroll to position [0, 16]
type input "**********"
click at [941, 482] on input "text" at bounding box center [942, 477] width 62 height 38
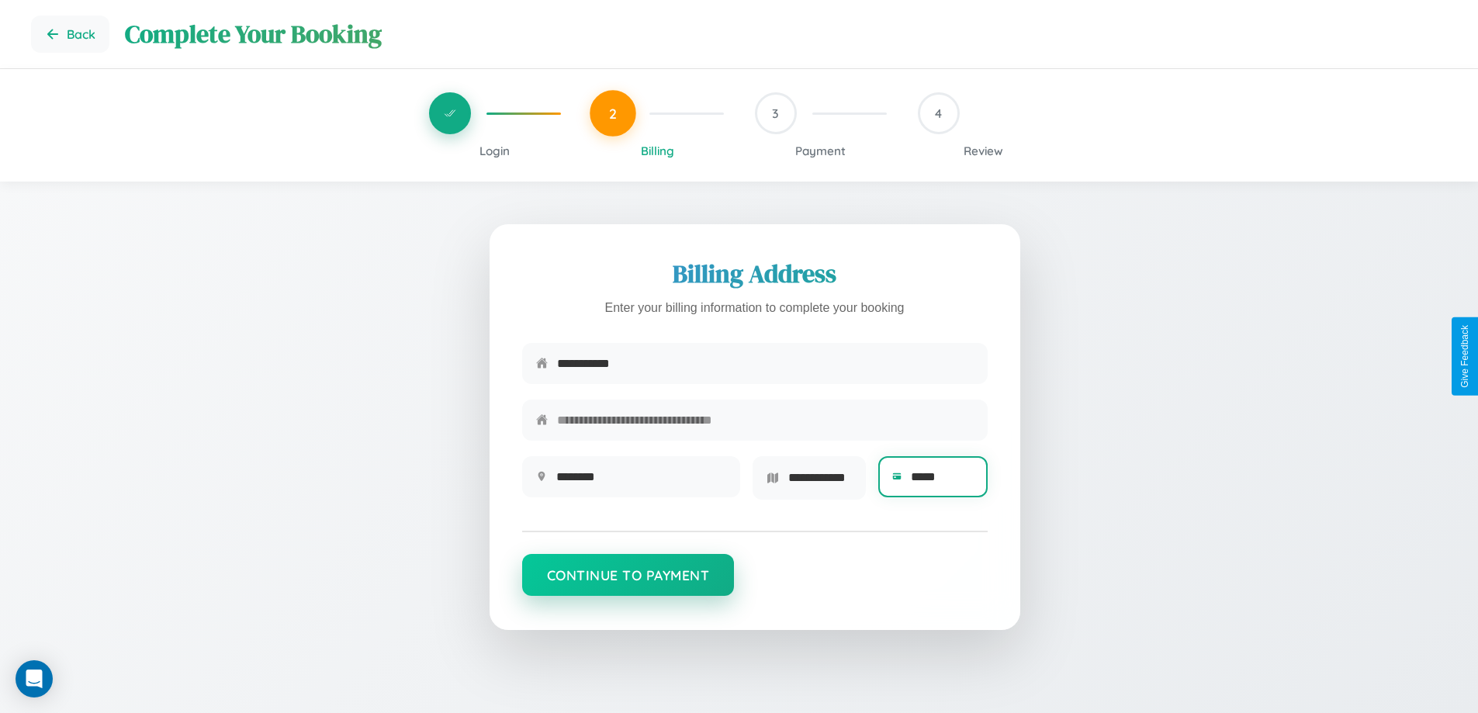
type input "*****"
click at [628, 580] on button "Continue to Payment" at bounding box center [628, 575] width 213 height 42
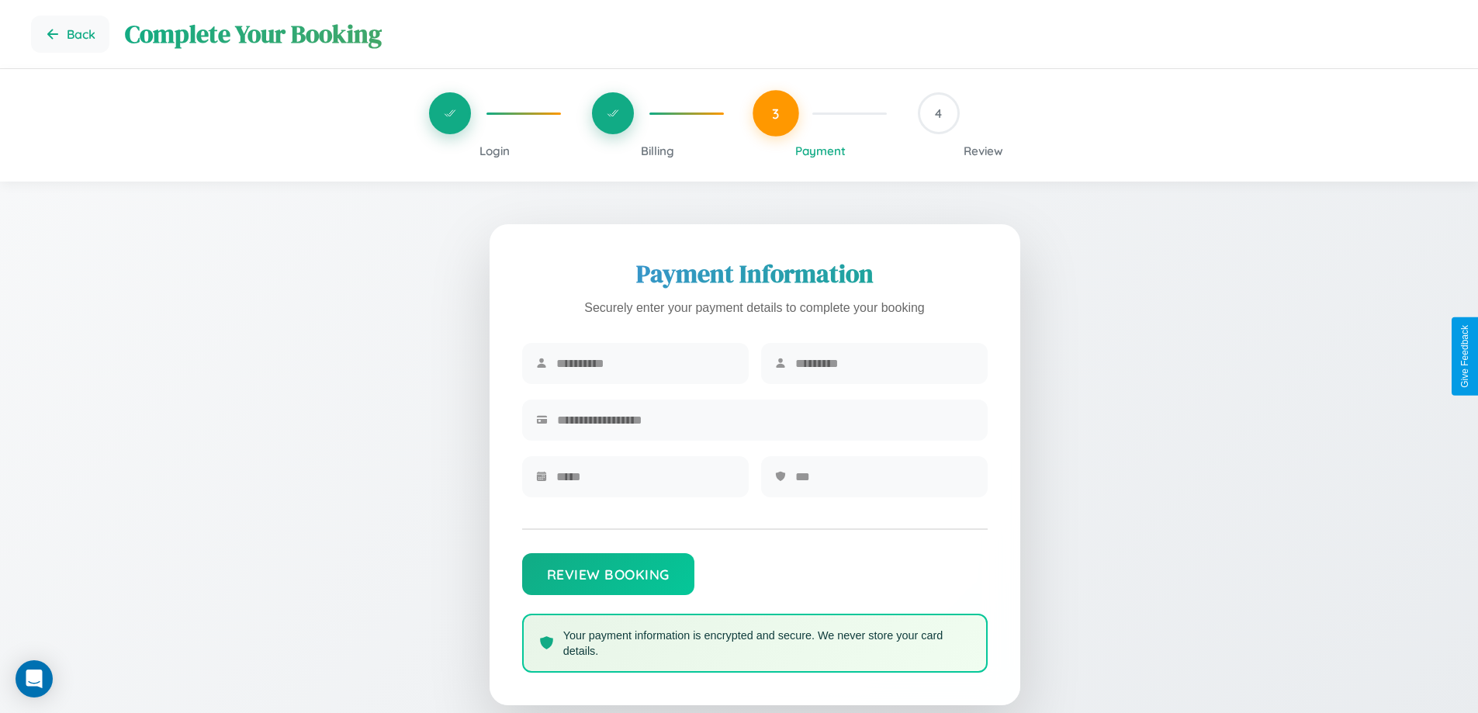
click at [645, 364] on input "text" at bounding box center [645, 363] width 178 height 38
type input "*****"
click at [883, 364] on input "text" at bounding box center [884, 363] width 178 height 38
type input "*******"
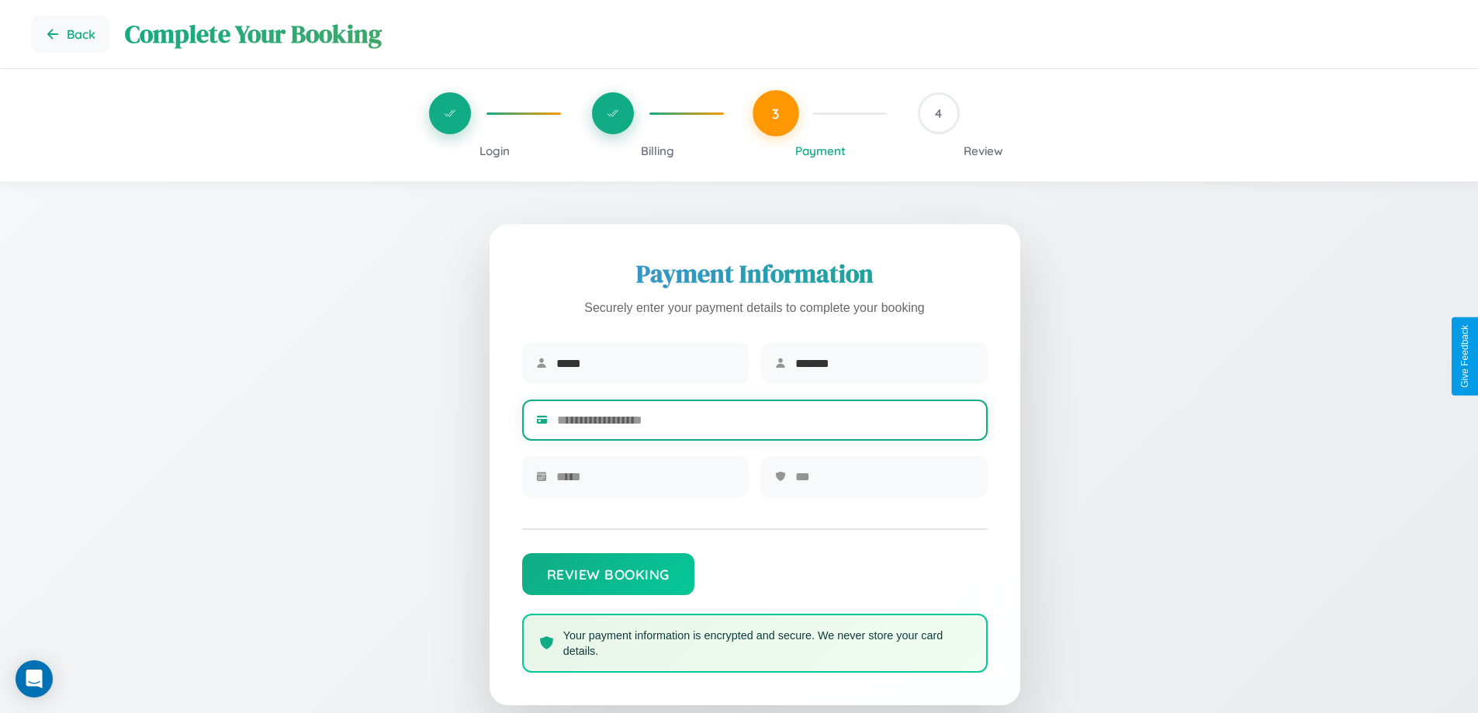
click at [765, 423] on input "text" at bounding box center [765, 420] width 417 height 38
type input "**********"
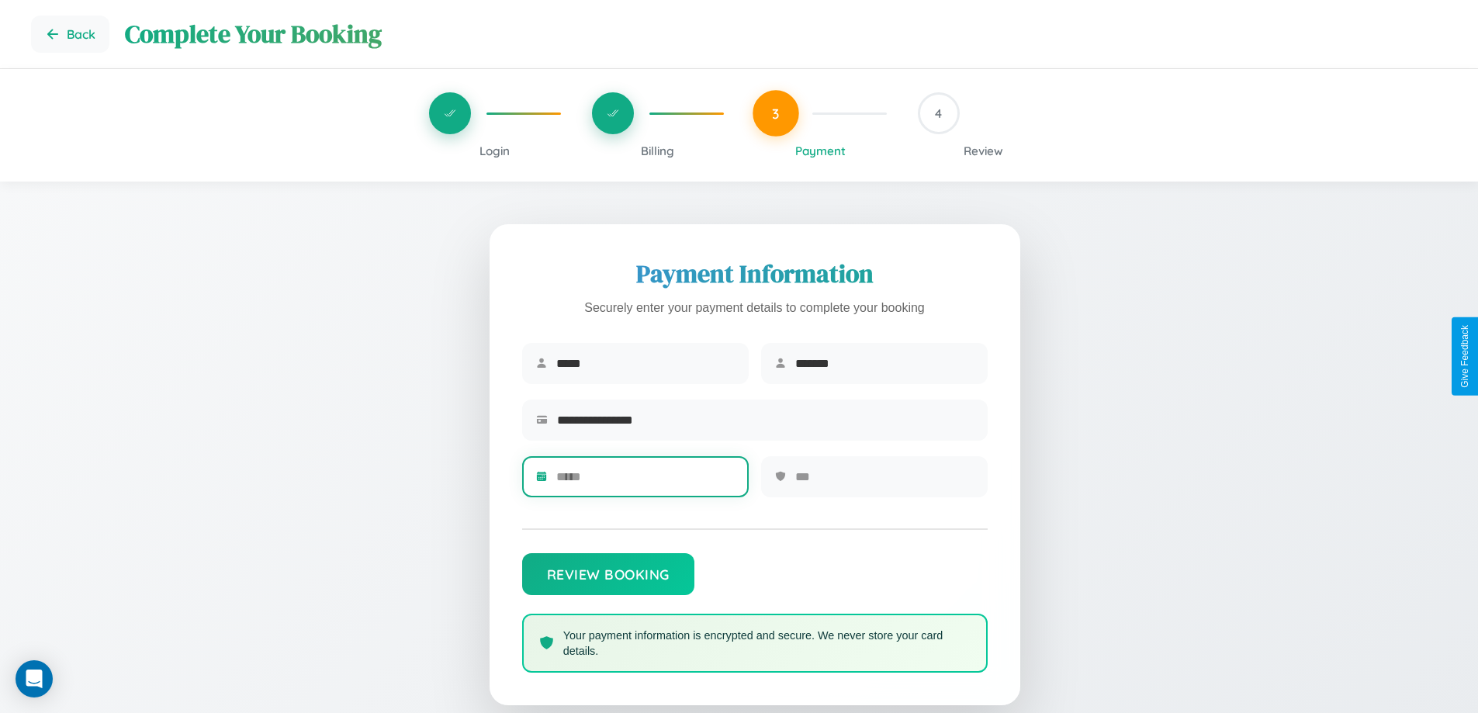
click at [645, 482] on input "text" at bounding box center [645, 477] width 178 height 38
type input "*****"
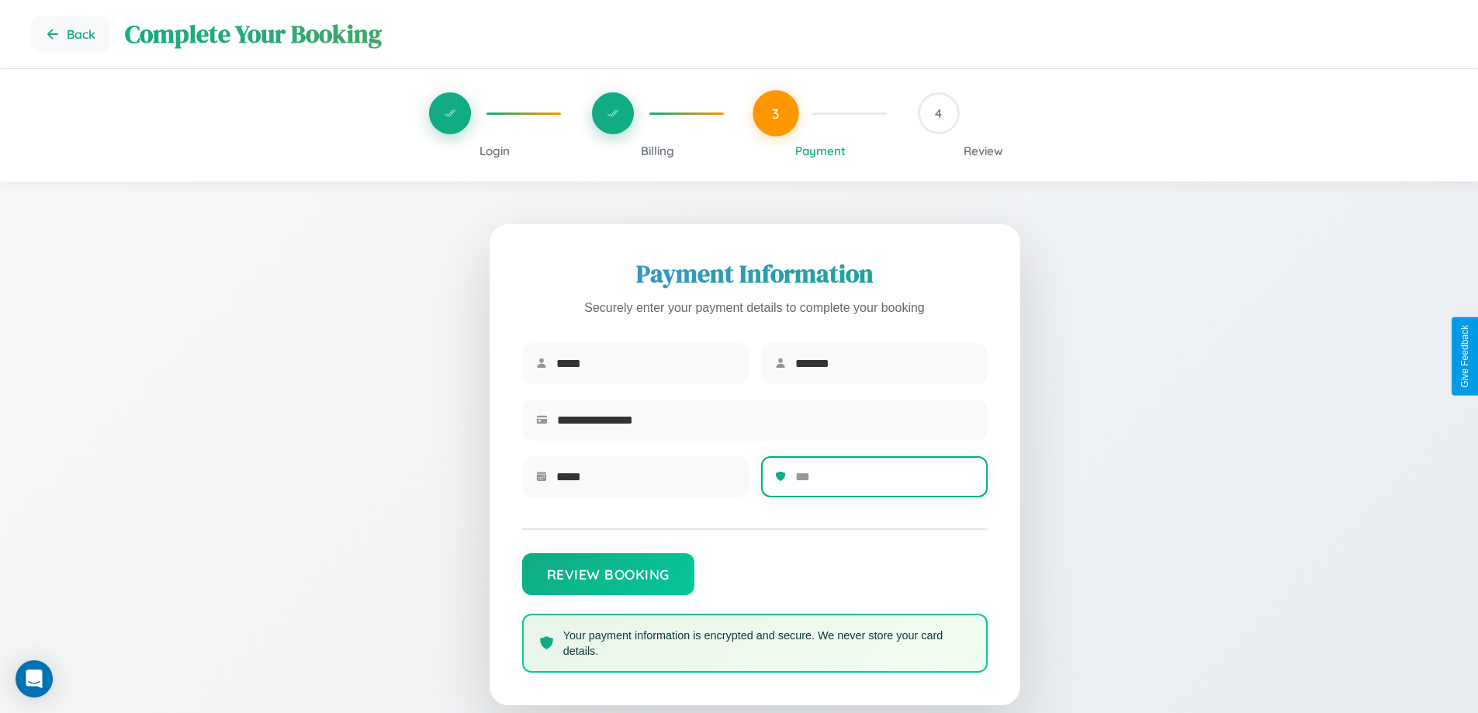
click at [883, 482] on input "text" at bounding box center [884, 477] width 178 height 38
type input "***"
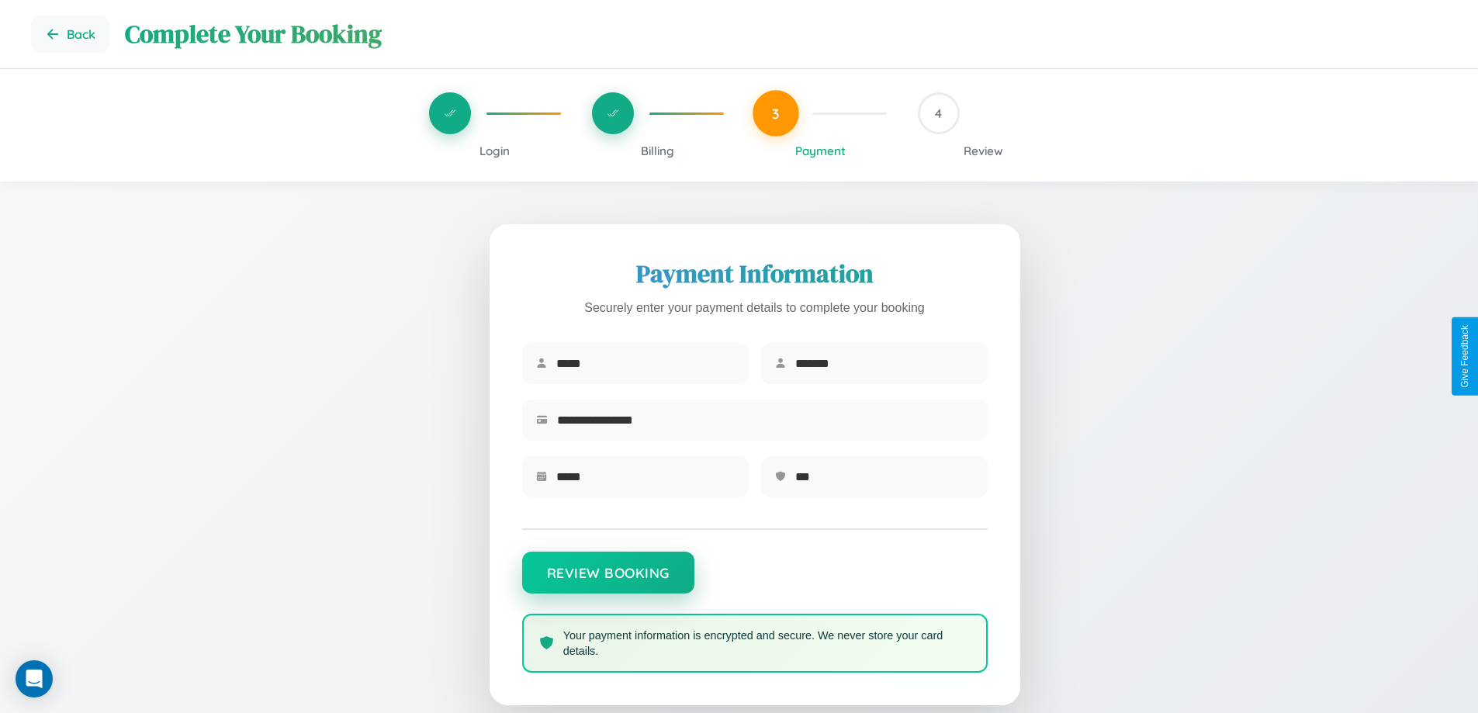
click at [607, 580] on button "Review Booking" at bounding box center [608, 572] width 172 height 42
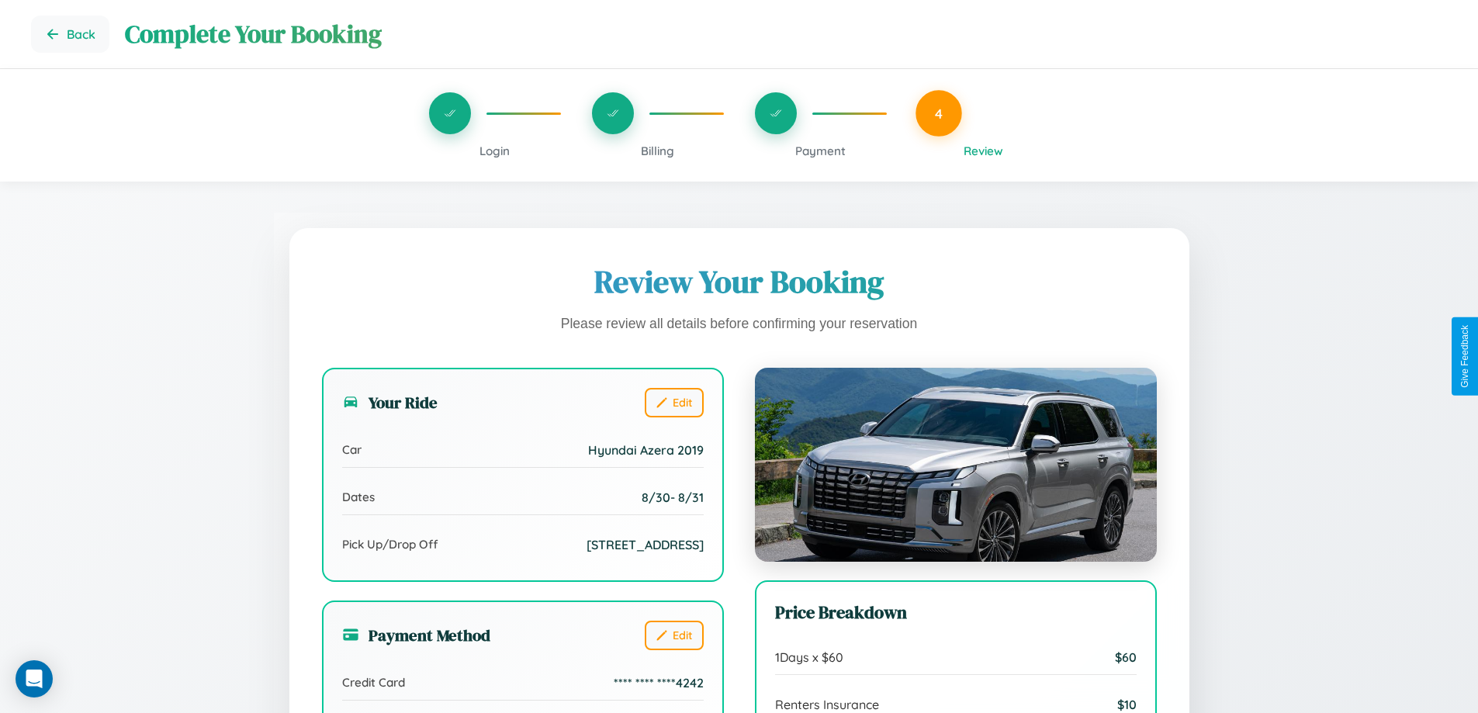
click at [657, 150] on span "Billing" at bounding box center [657, 150] width 33 height 15
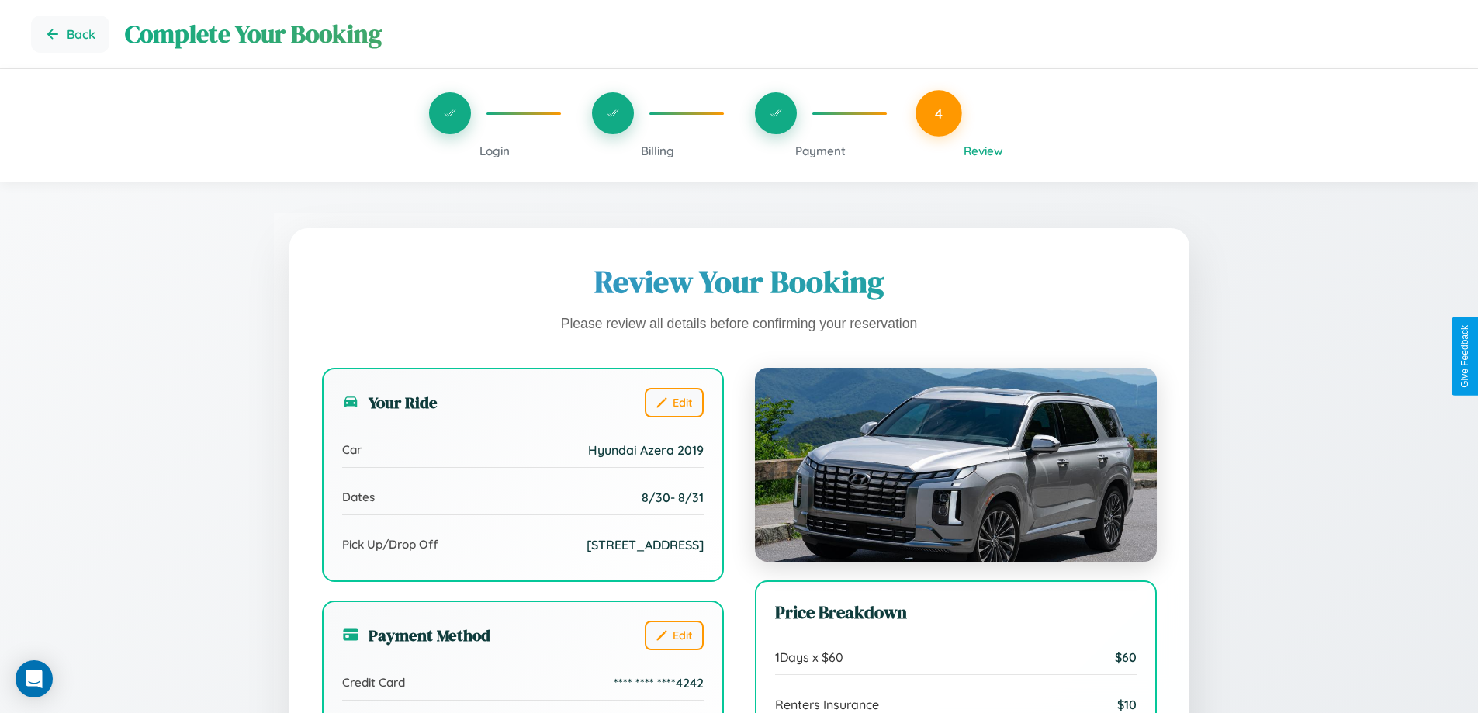
click at [657, 150] on span "Billing" at bounding box center [657, 150] width 33 height 15
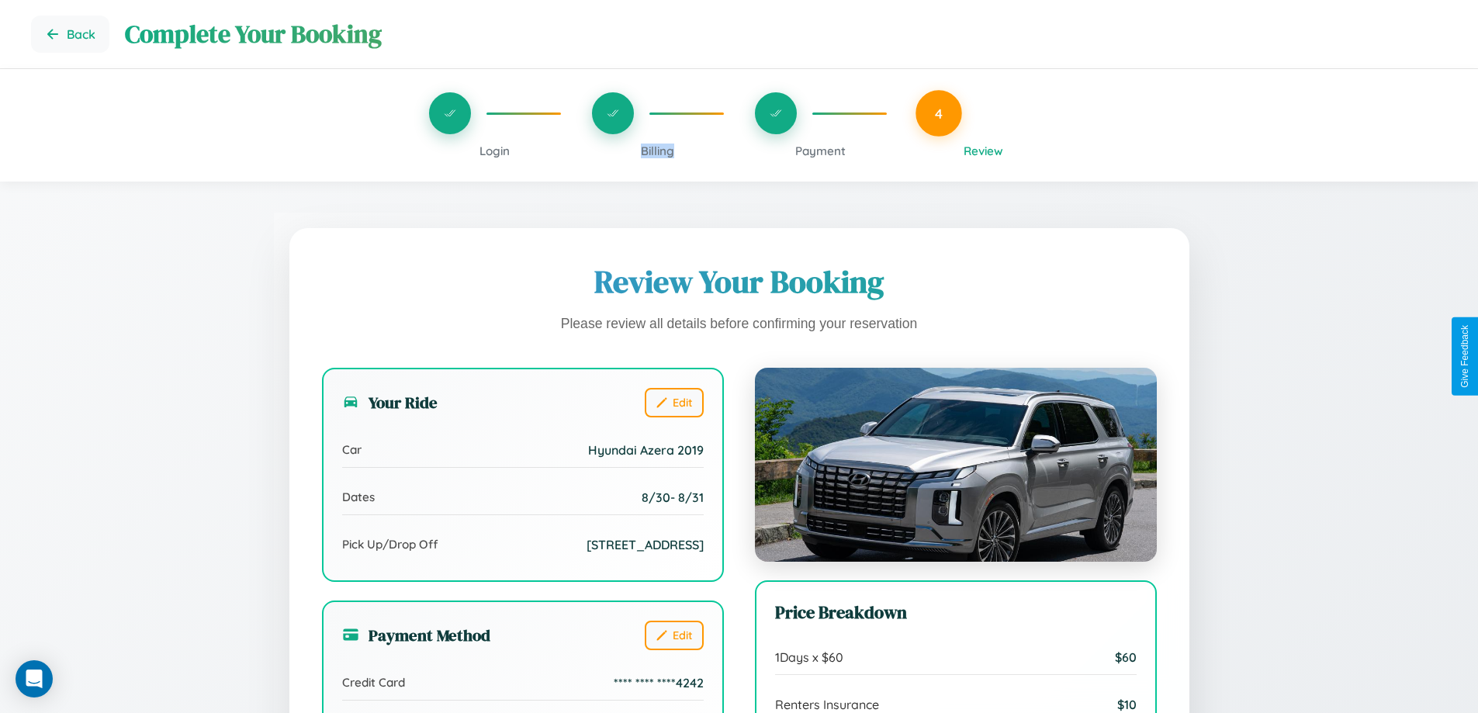
click at [657, 150] on span "Billing" at bounding box center [657, 150] width 33 height 15
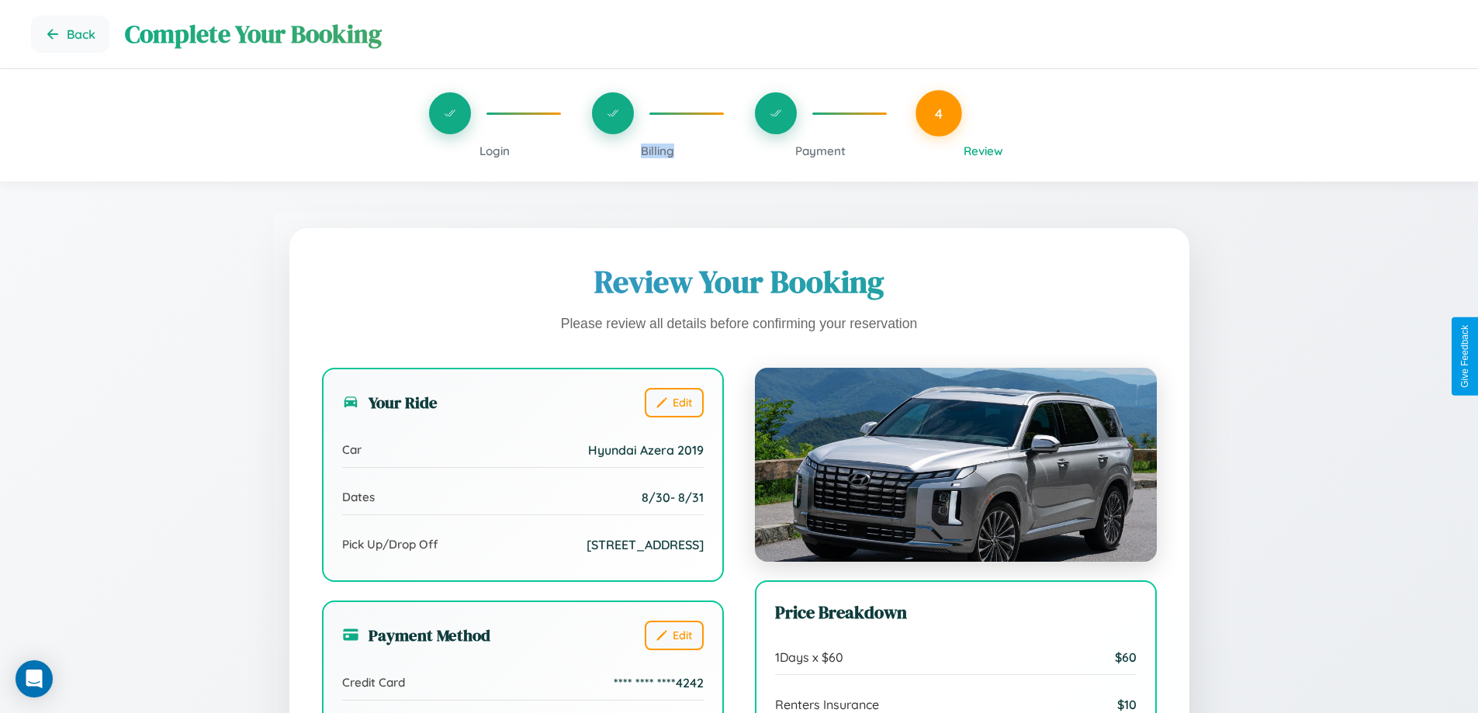
click at [657, 150] on span "Billing" at bounding box center [657, 150] width 33 height 15
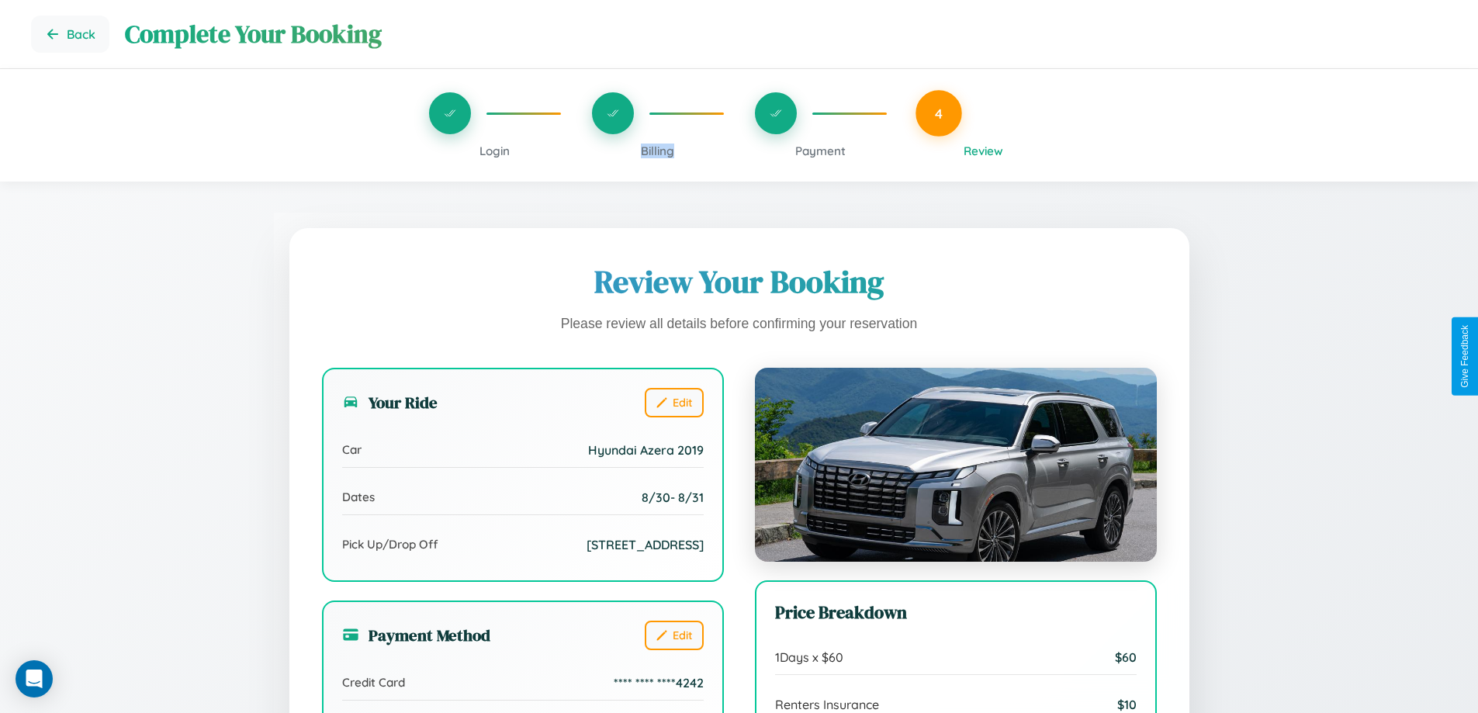
click at [657, 150] on span "Billing" at bounding box center [657, 150] width 33 height 15
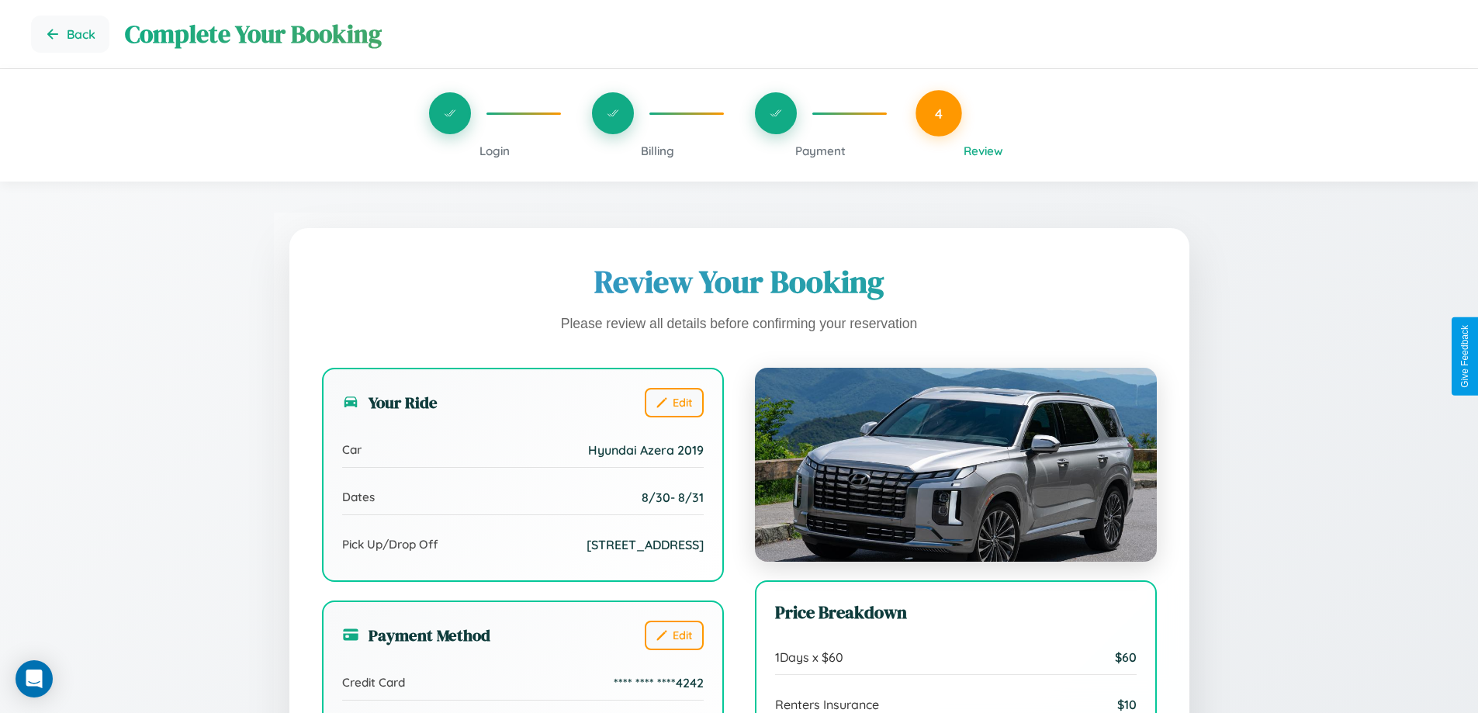
scroll to position [427, 0]
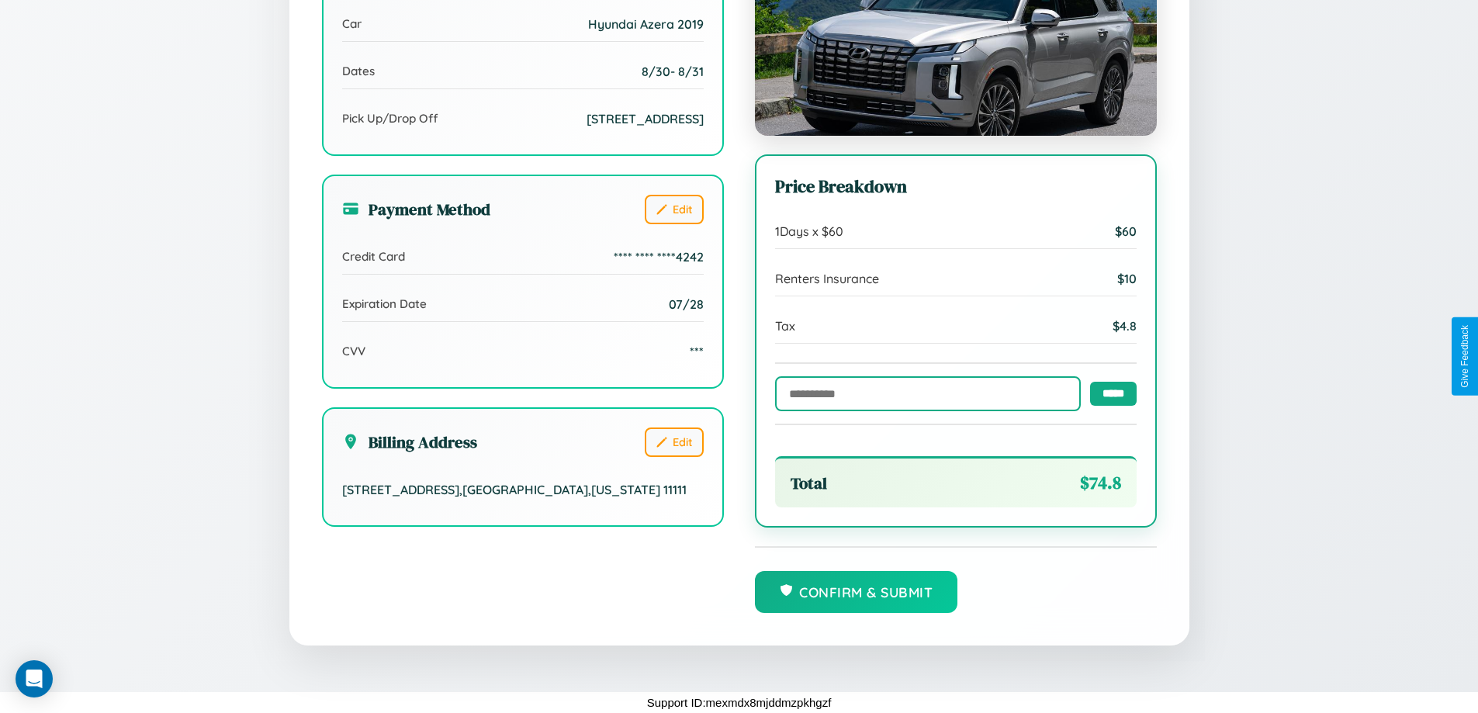
click at [923, 392] on input "text" at bounding box center [928, 393] width 306 height 35
type input "**********"
click at [1108, 392] on input "*****" at bounding box center [1113, 393] width 47 height 24
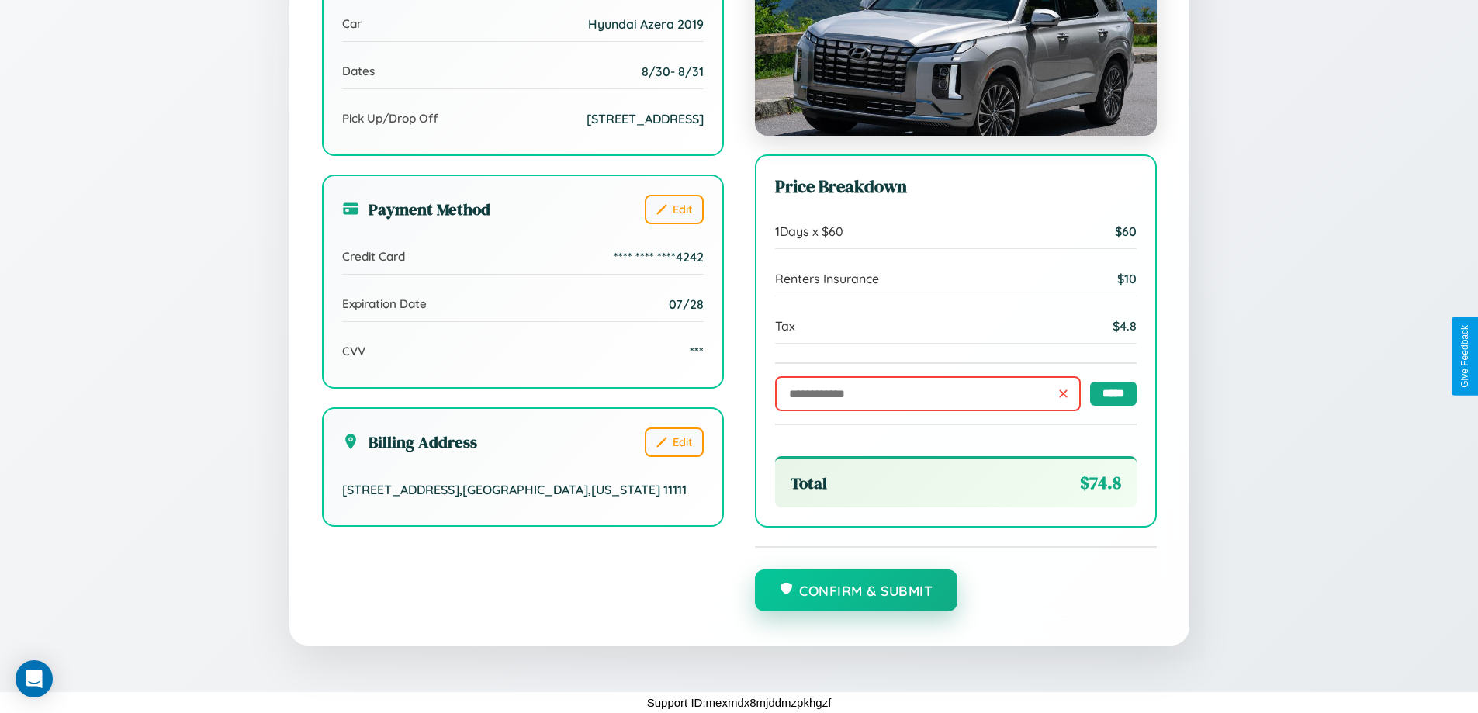
click at [856, 591] on button "Confirm & Submit" at bounding box center [856, 590] width 203 height 42
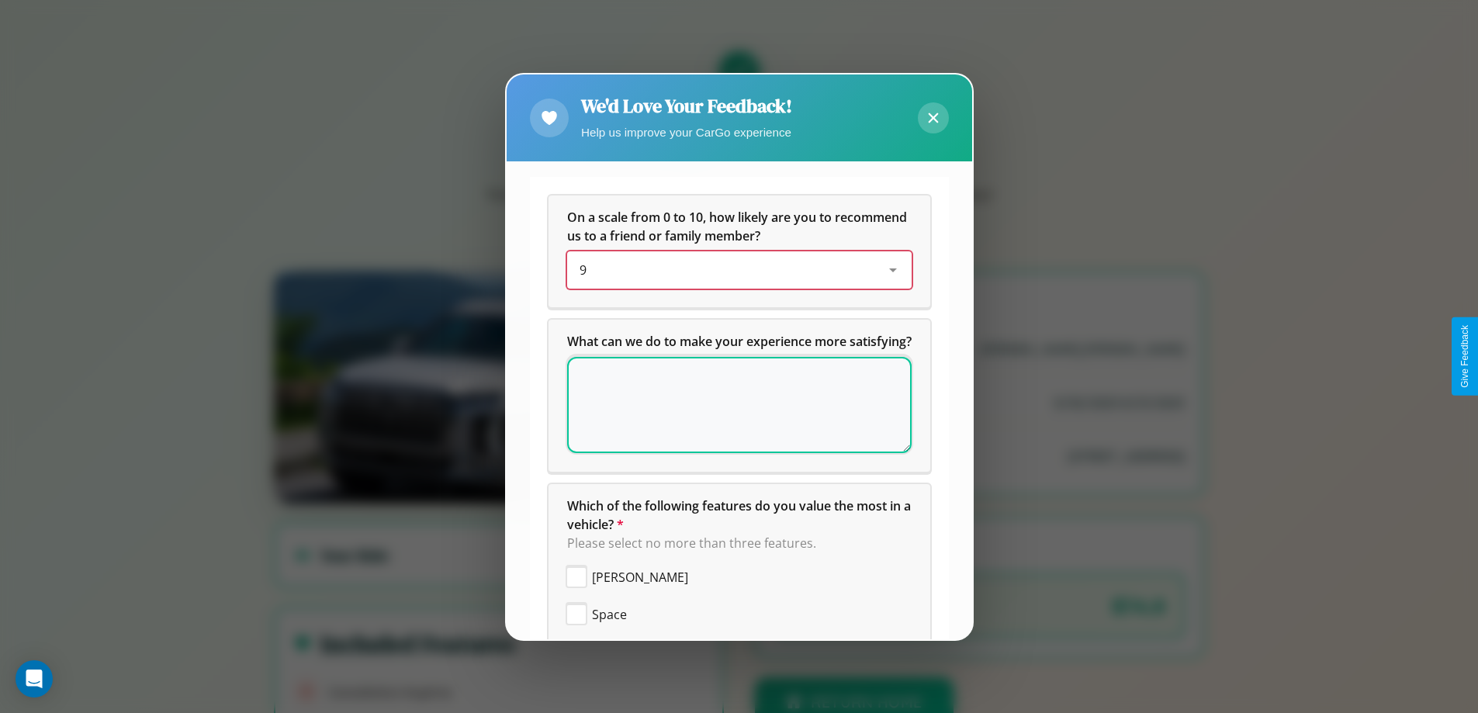
click at [733, 270] on div "9" at bounding box center [726, 270] width 295 height 19
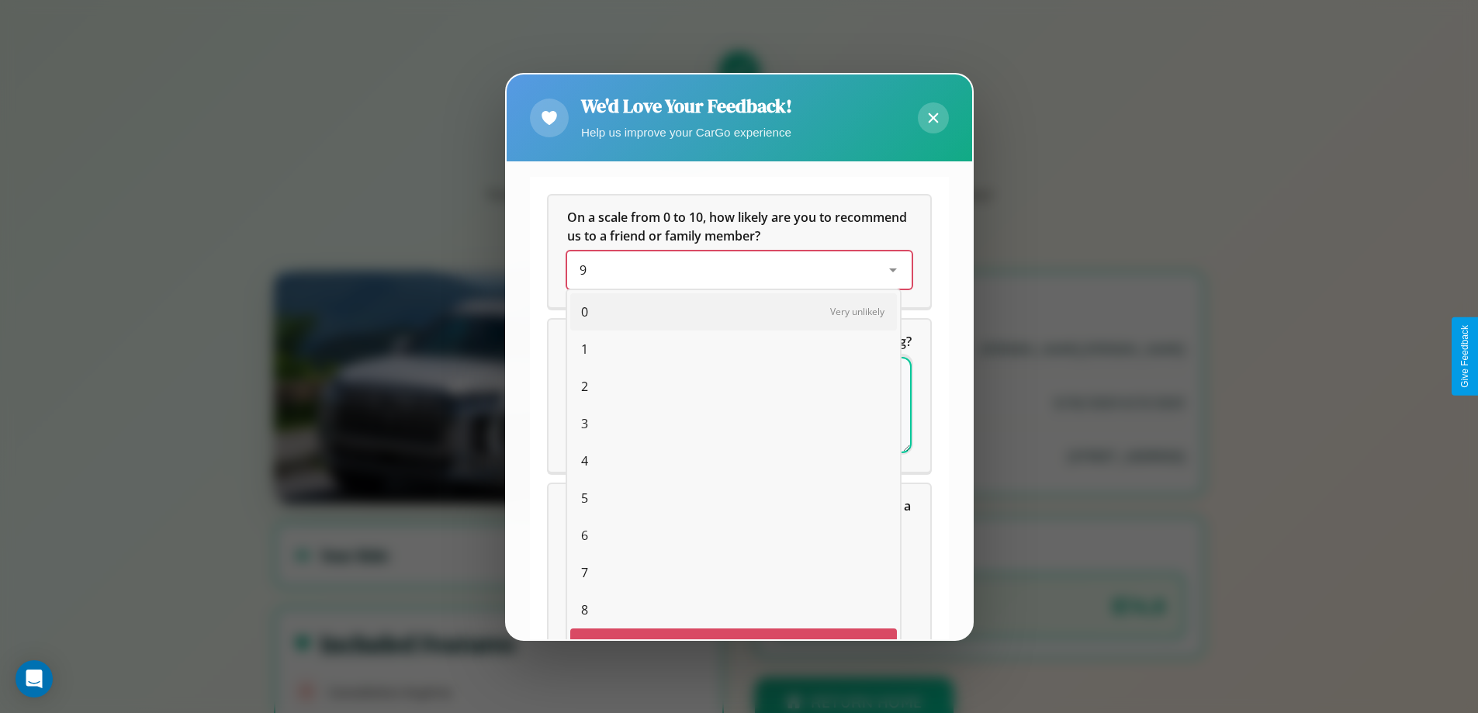
scroll to position [27, 64]
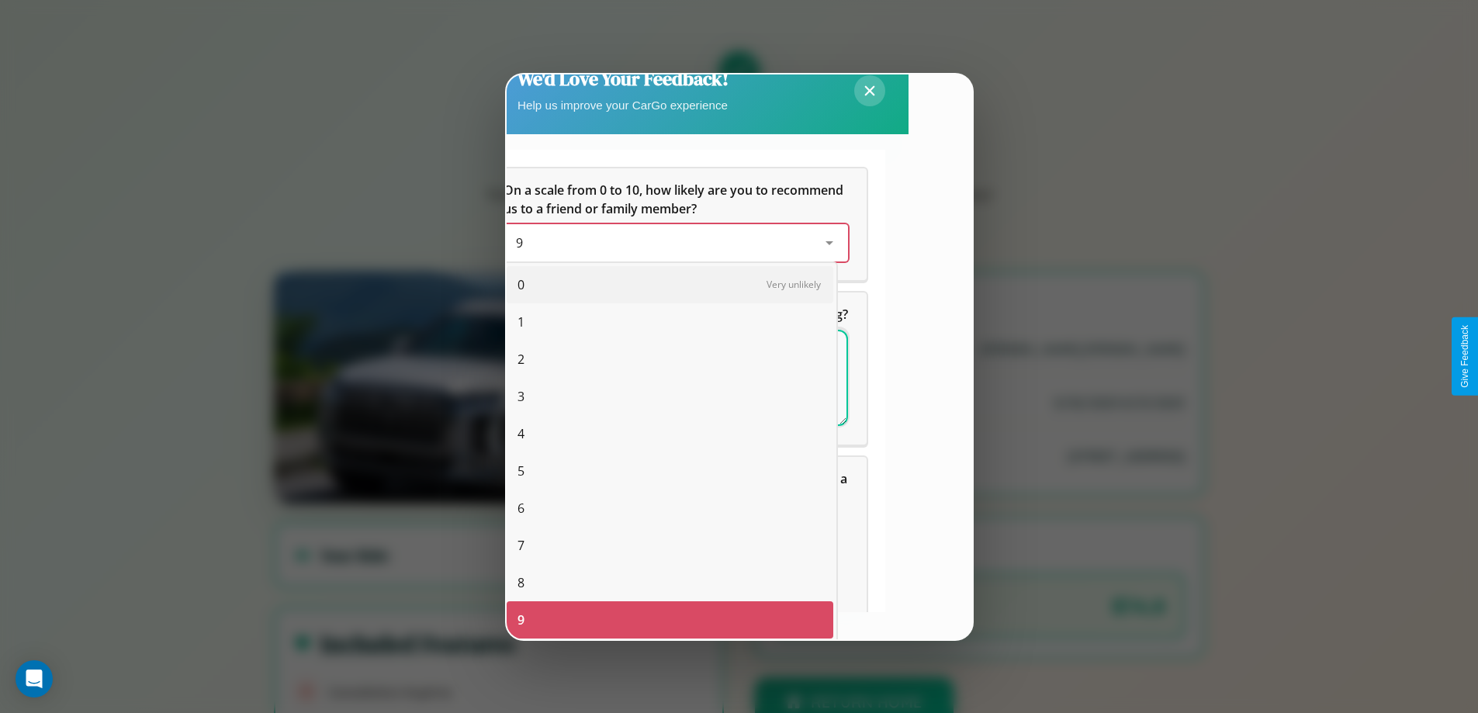
click at [520, 508] on span "6" at bounding box center [520, 508] width 7 height 19
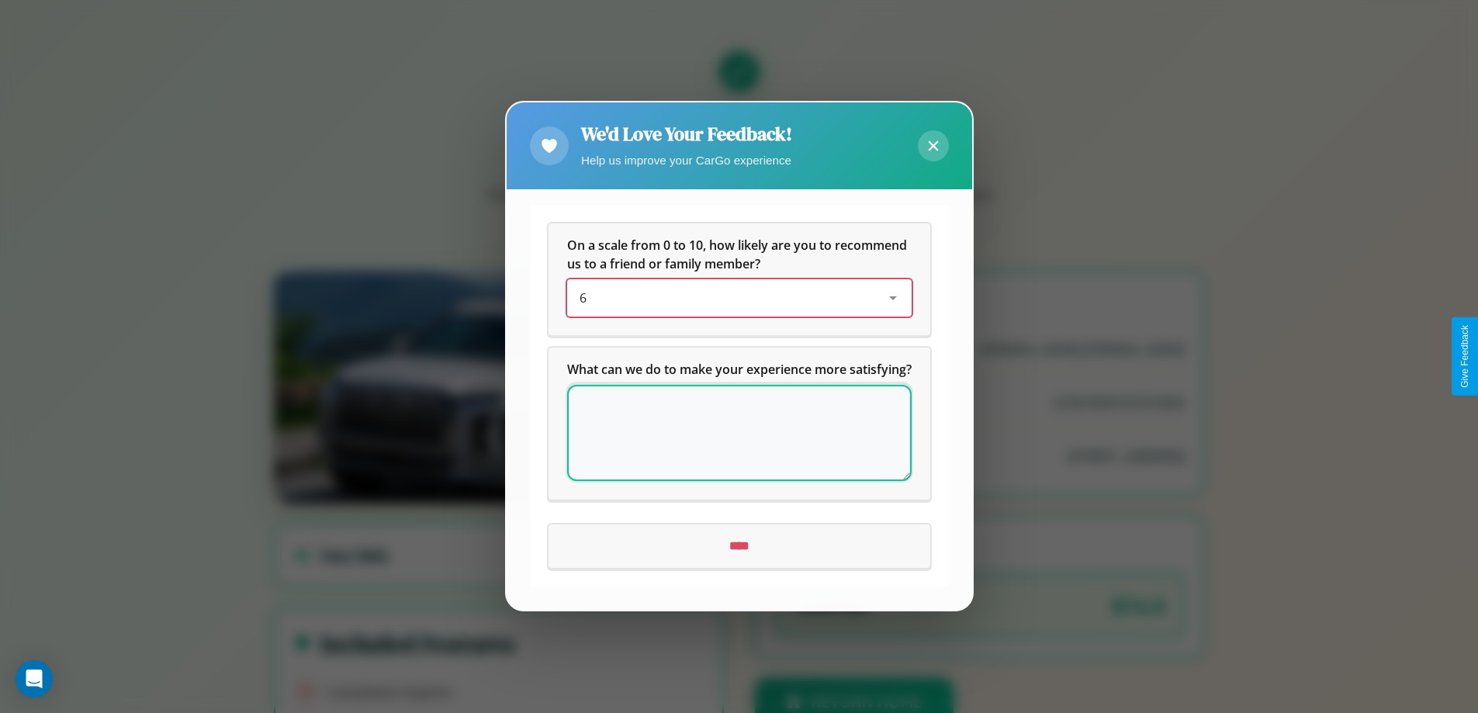
scroll to position [0, 0]
click at [932, 141] on icon at bounding box center [933, 146] width 10 height 10
